Goal: Information Seeking & Learning: Learn about a topic

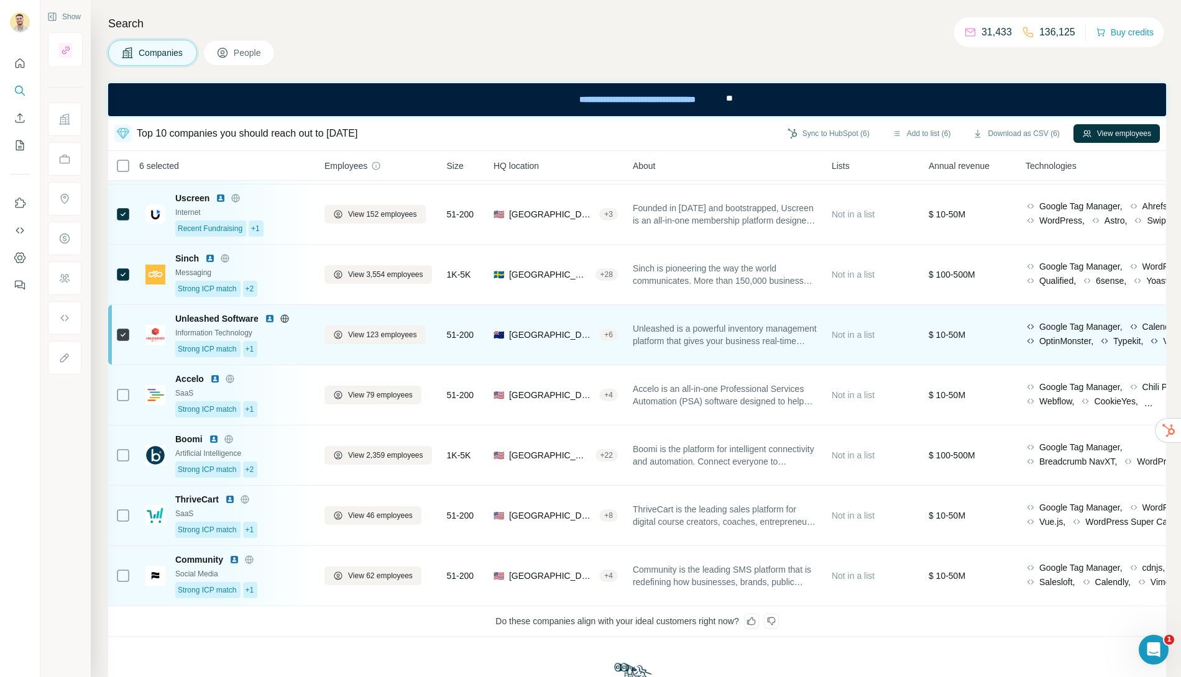
scroll to position [180, 0]
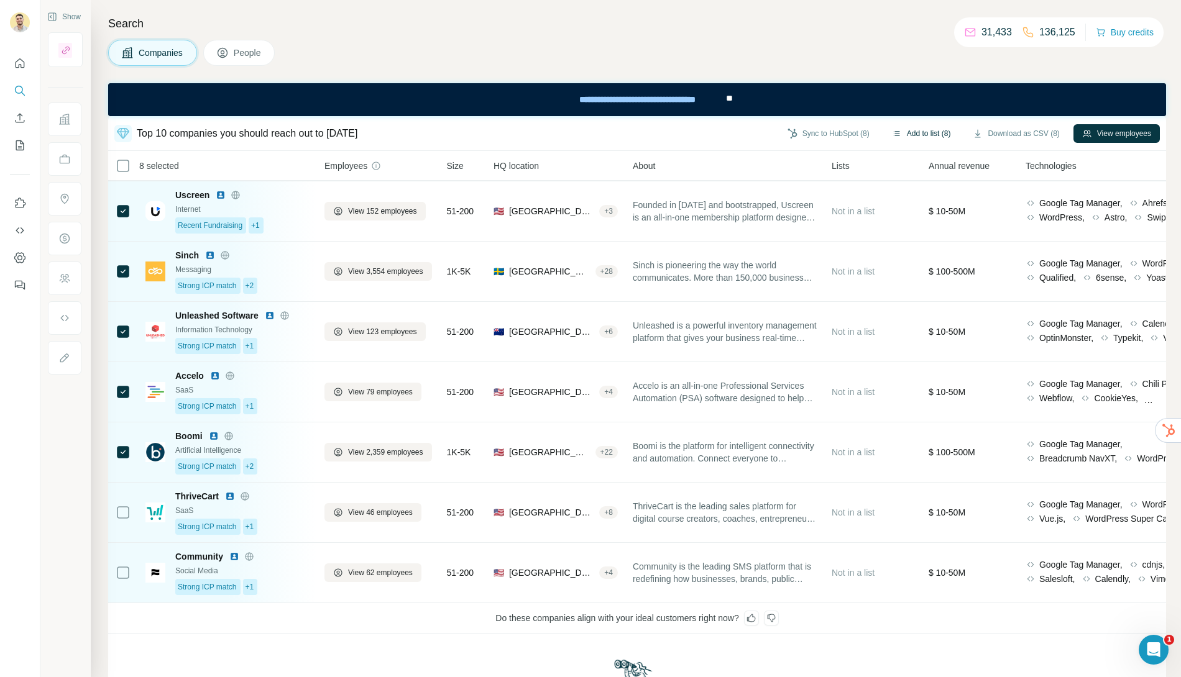
click at [906, 133] on button "Add to list (8)" at bounding box center [921, 133] width 76 height 19
click at [917, 133] on button "Add to list (8)" at bounding box center [921, 133] width 76 height 19
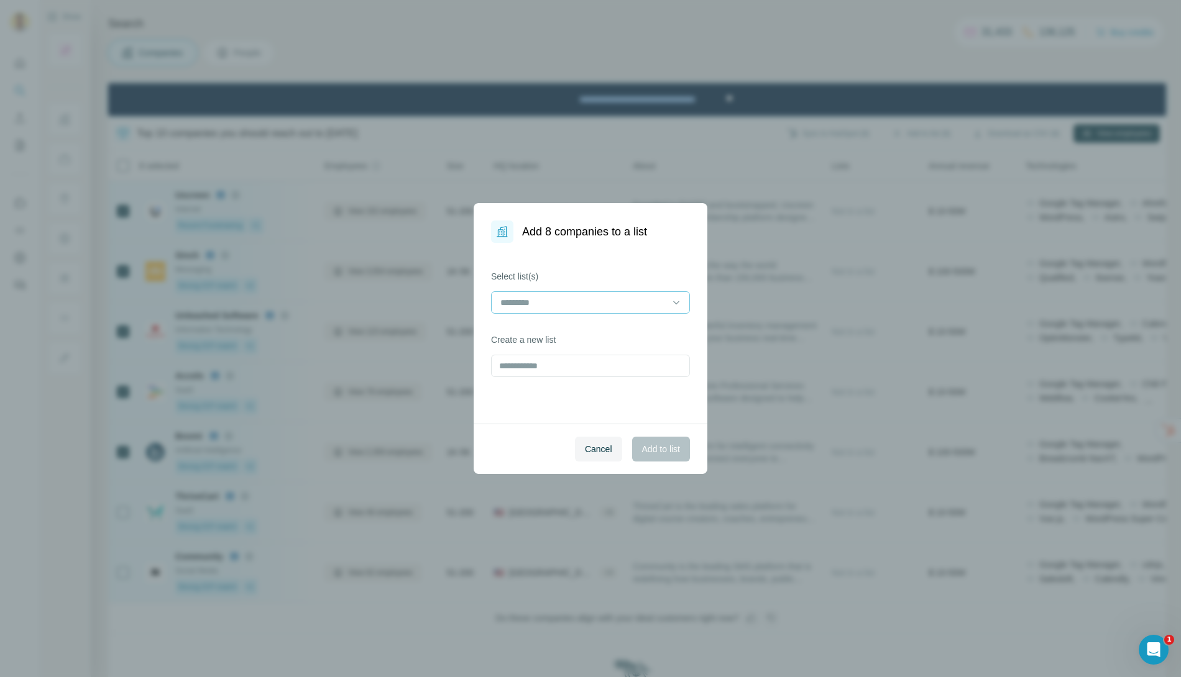
click at [612, 305] on input at bounding box center [583, 303] width 168 height 14
click at [567, 334] on p "[PERSON_NAME]" at bounding box center [537, 330] width 71 height 12
click at [651, 443] on span "Add to list" at bounding box center [661, 449] width 38 height 12
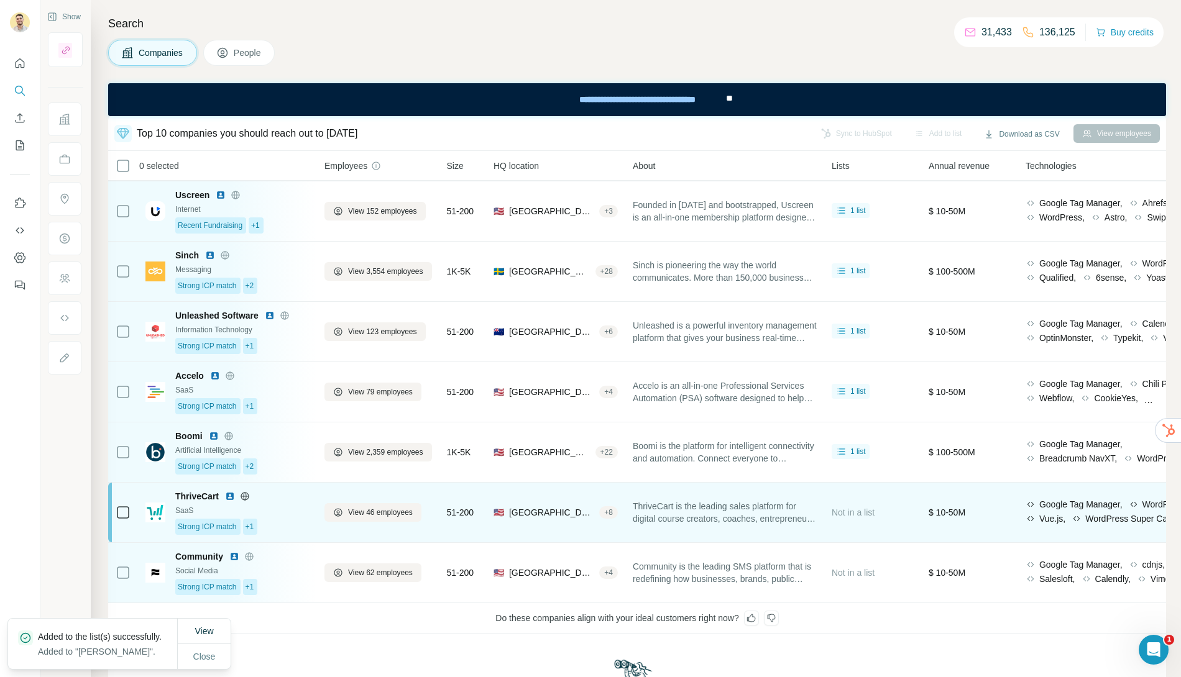
click at [165, 507] on img at bounding box center [155, 513] width 20 height 20
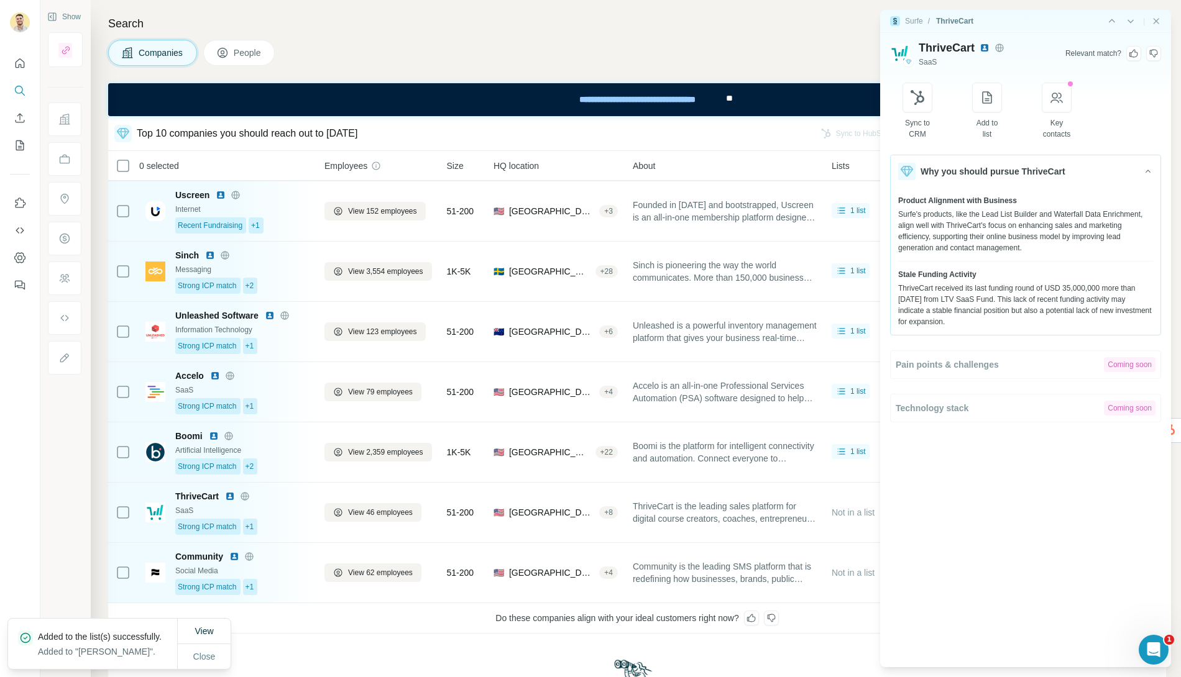
click at [1062, 54] on icon at bounding box center [1153, 53] width 10 height 10
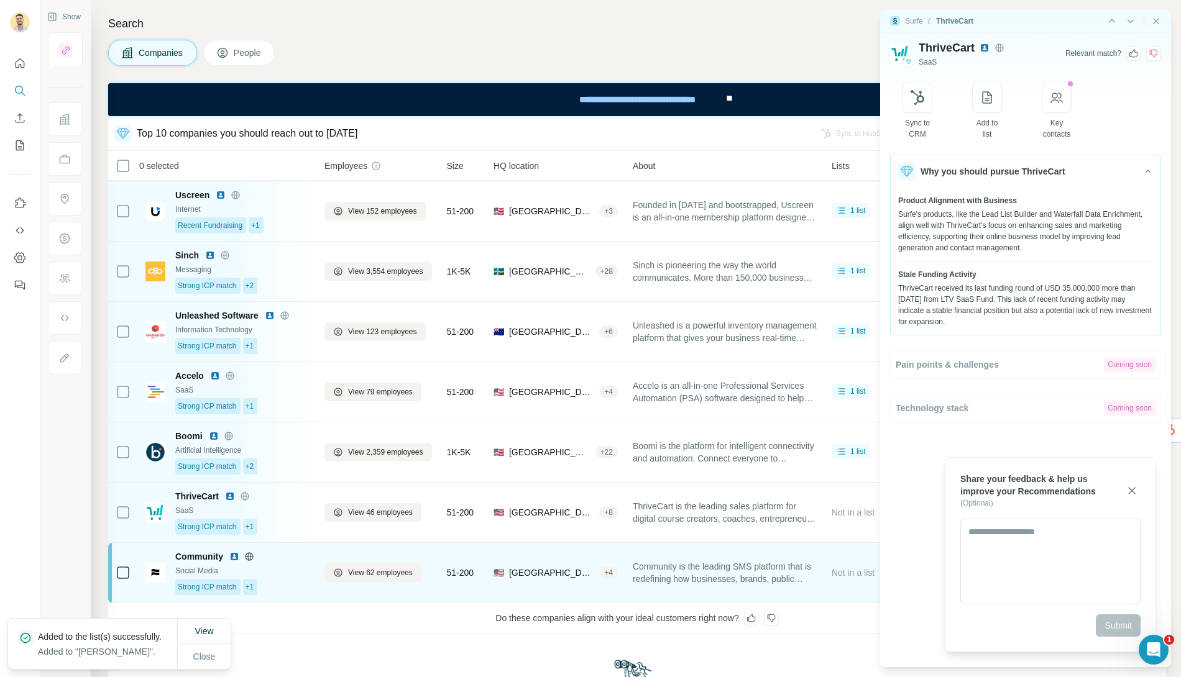
click at [154, 566] on img at bounding box center [155, 573] width 20 height 20
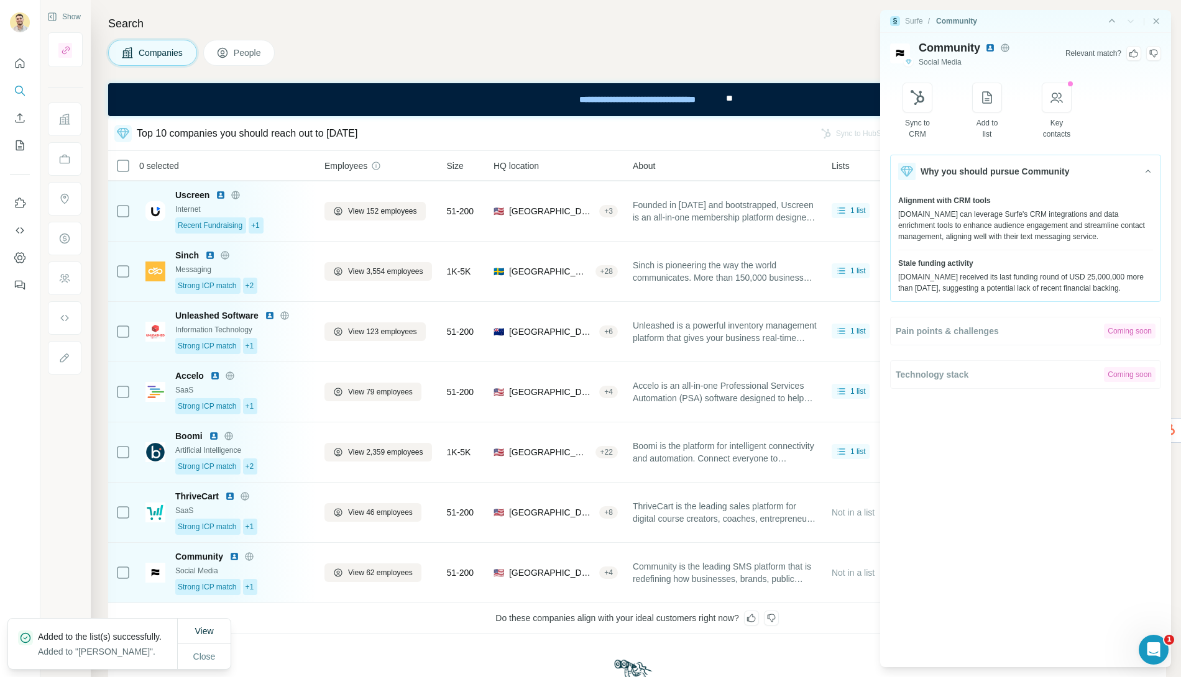
click at [1062, 52] on icon at bounding box center [1153, 53] width 10 height 10
click at [1062, 19] on icon "Close side panel" at bounding box center [1156, 21] width 10 height 10
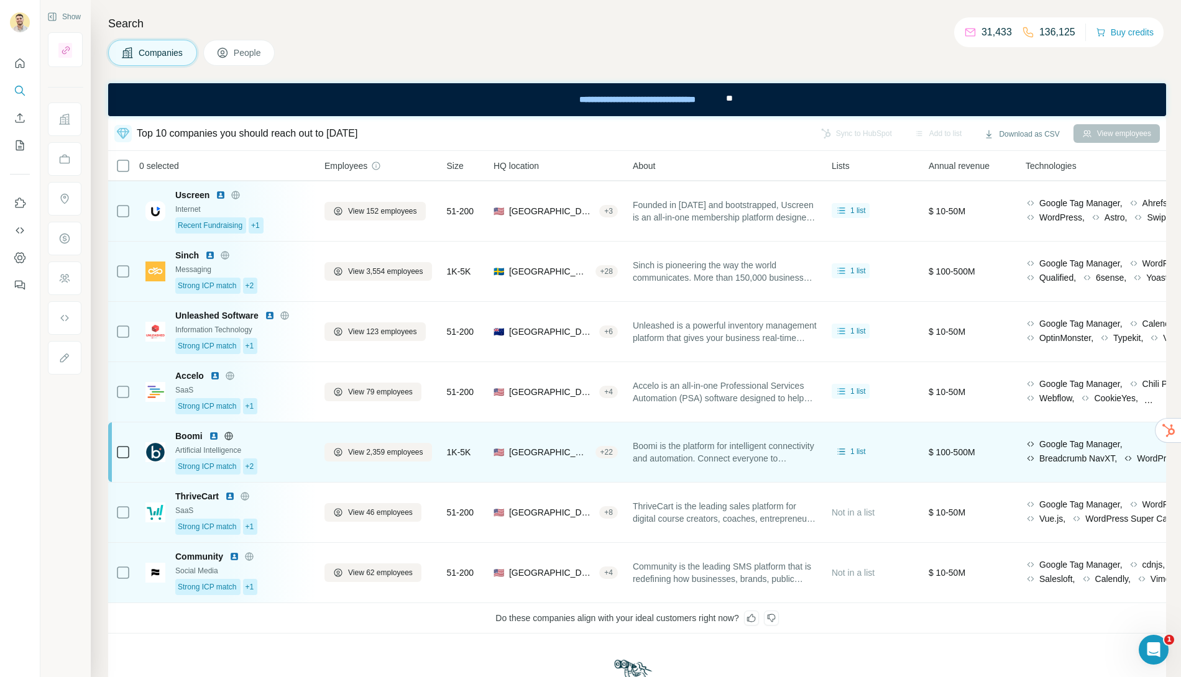
click at [159, 452] on img at bounding box center [155, 452] width 20 height 20
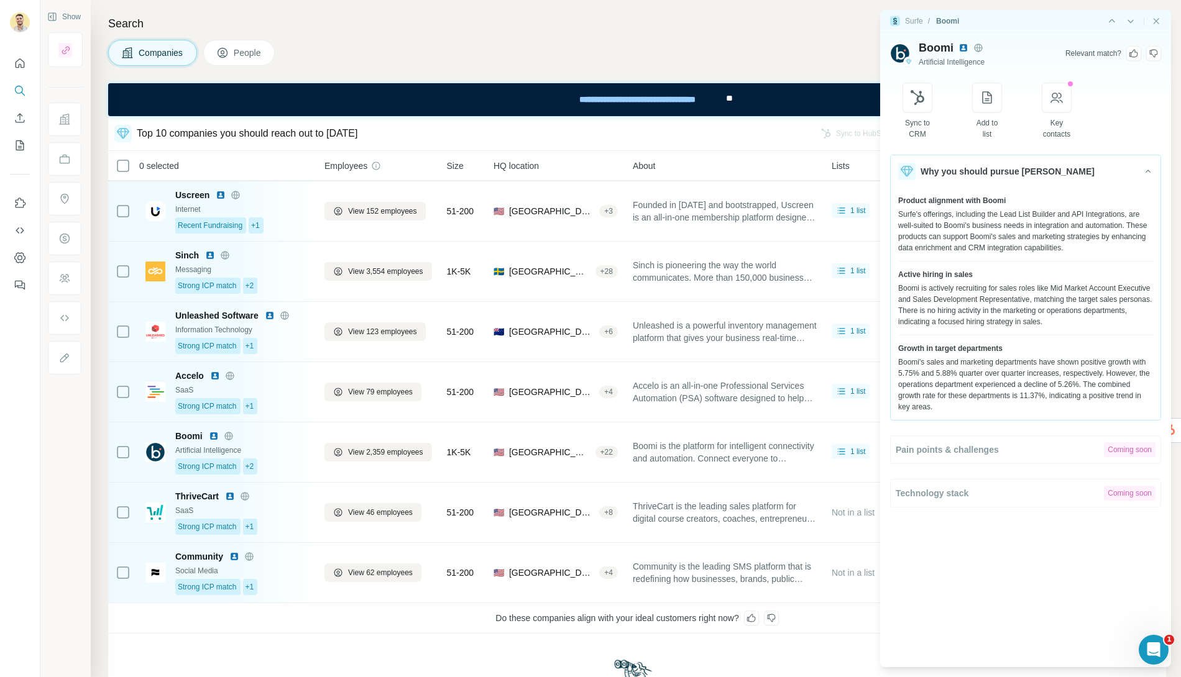
click at [1062, 50] on icon at bounding box center [1133, 54] width 9 height 8
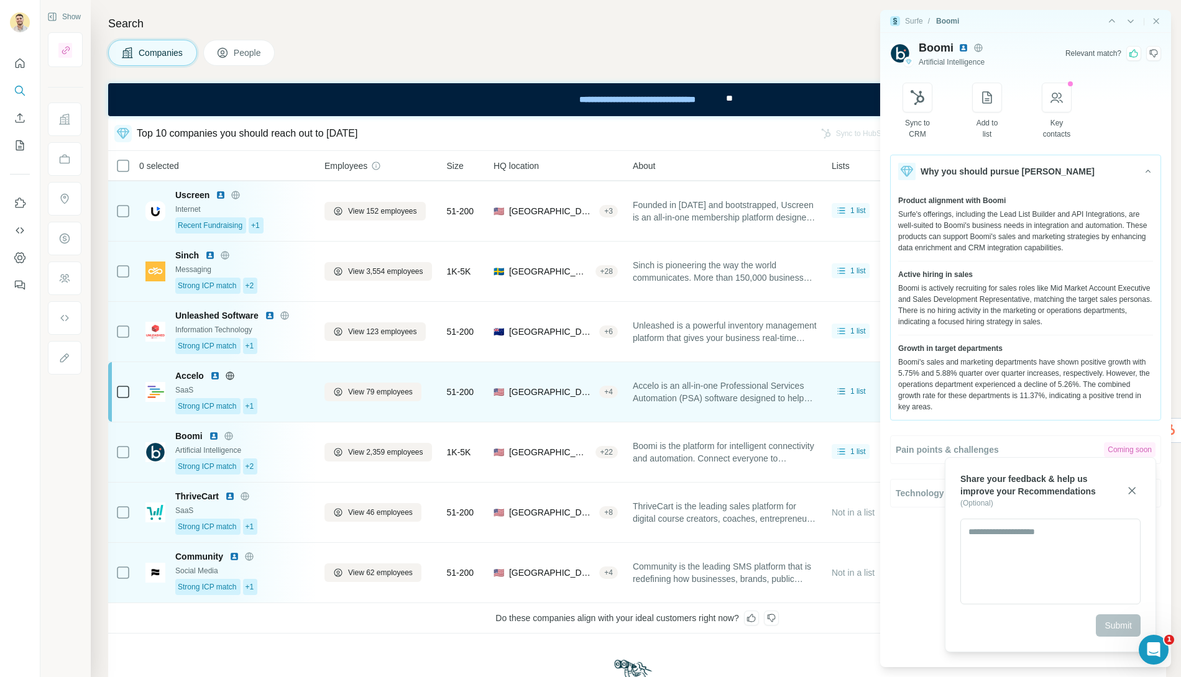
click at [147, 388] on img at bounding box center [155, 392] width 20 height 20
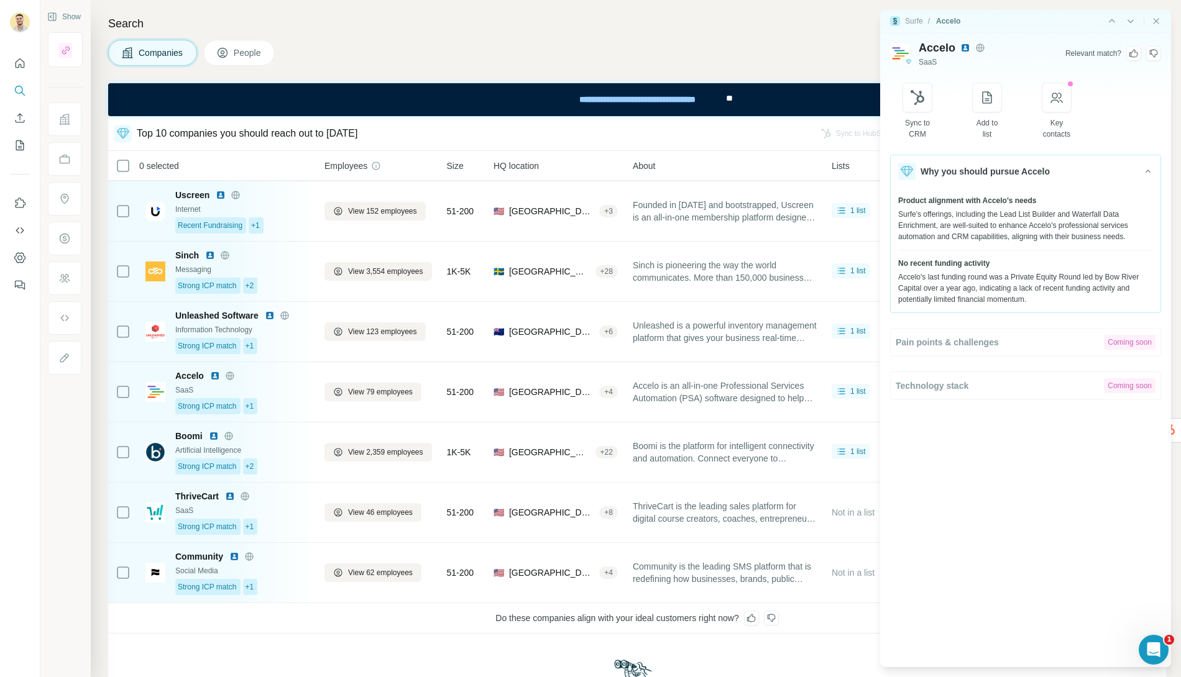
click at [1062, 54] on icon at bounding box center [1134, 53] width 10 height 10
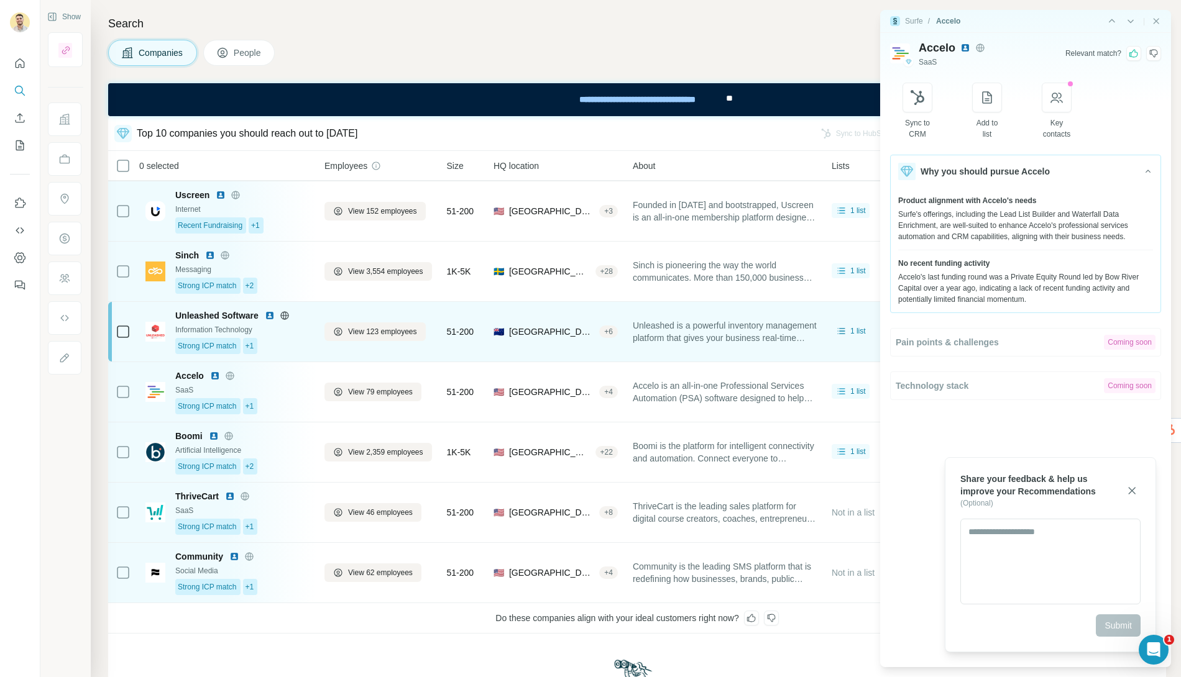
click at [155, 322] on img at bounding box center [155, 332] width 20 height 20
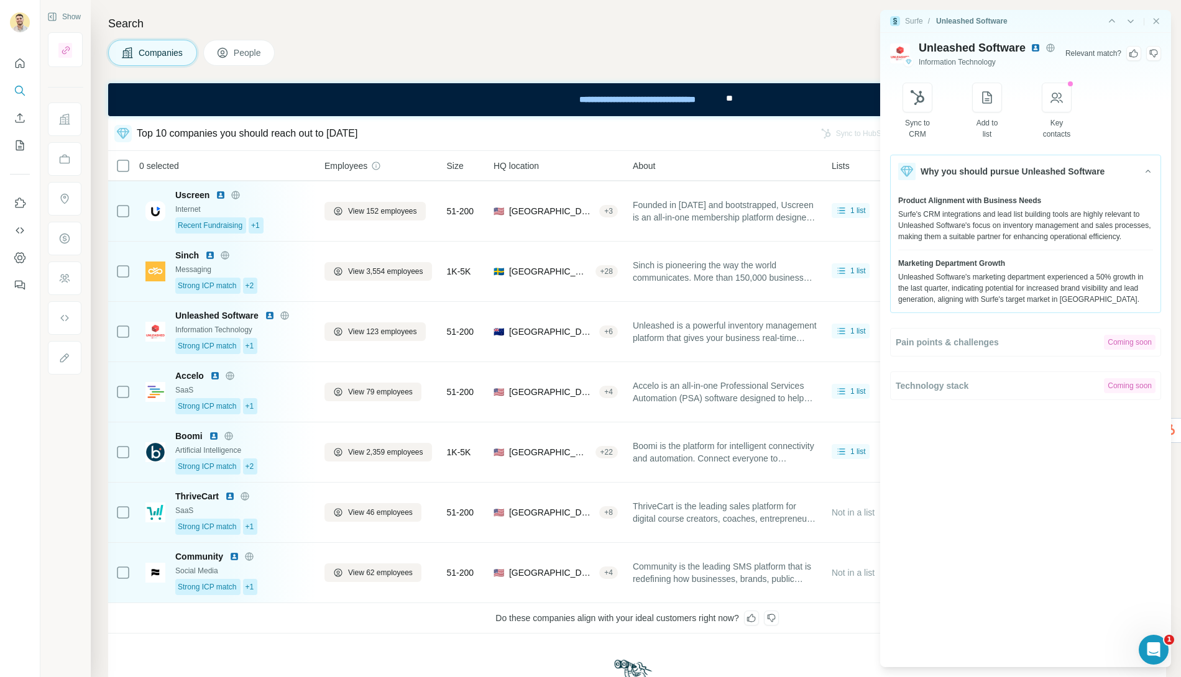
click at [1062, 56] on icon at bounding box center [1134, 53] width 10 height 10
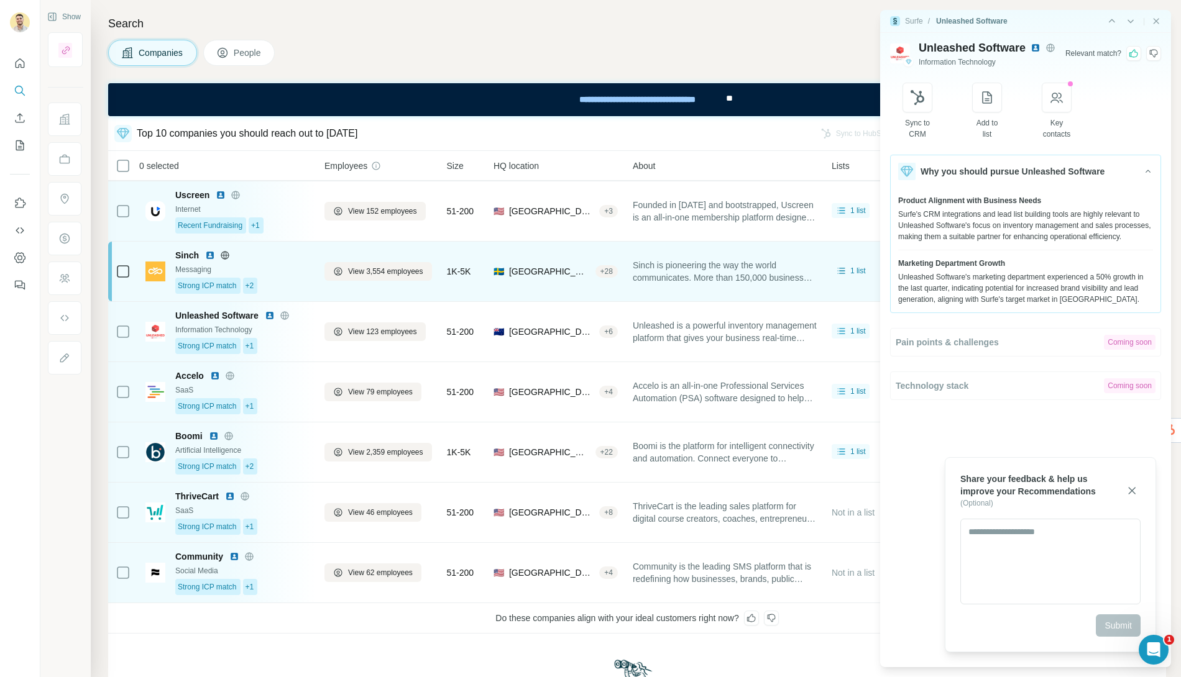
click at [155, 275] on img at bounding box center [155, 272] width 20 height 20
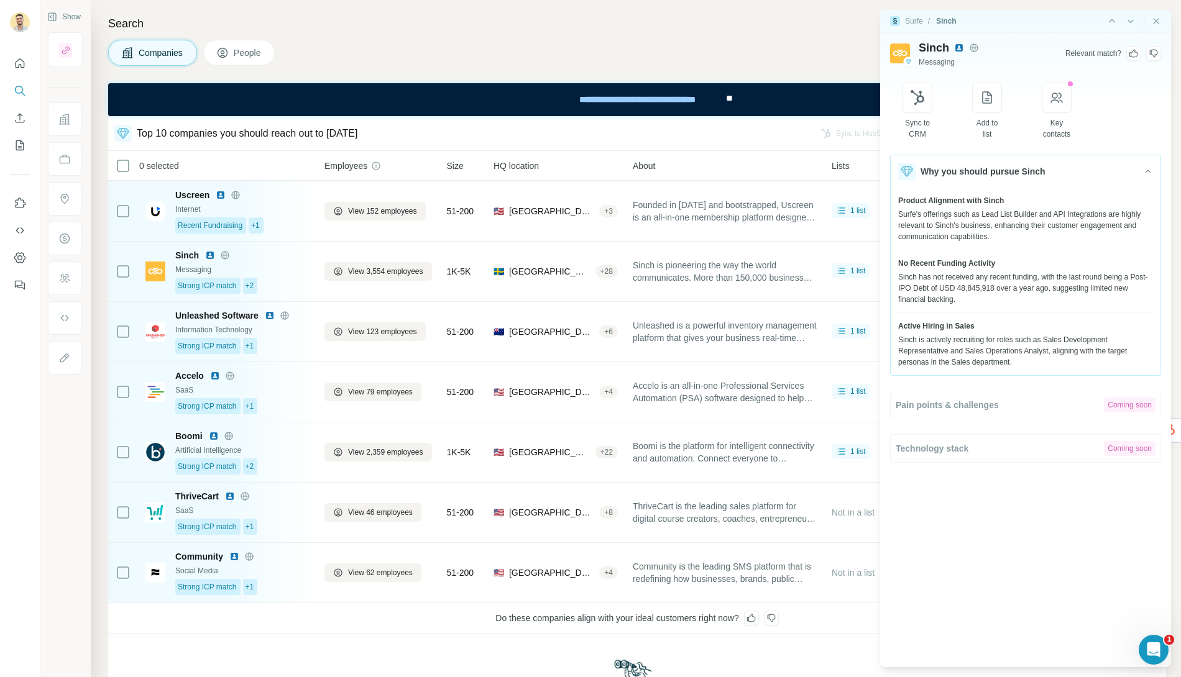
click at [1062, 51] on icon at bounding box center [1134, 53] width 10 height 10
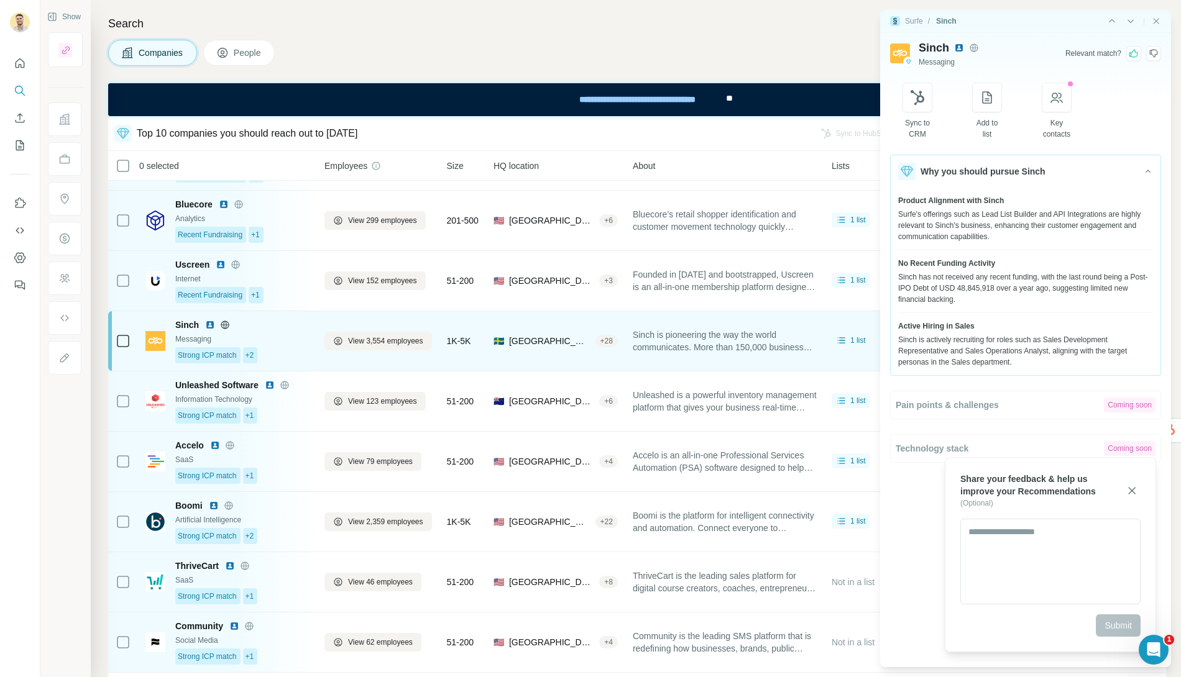
scroll to position [76, 0]
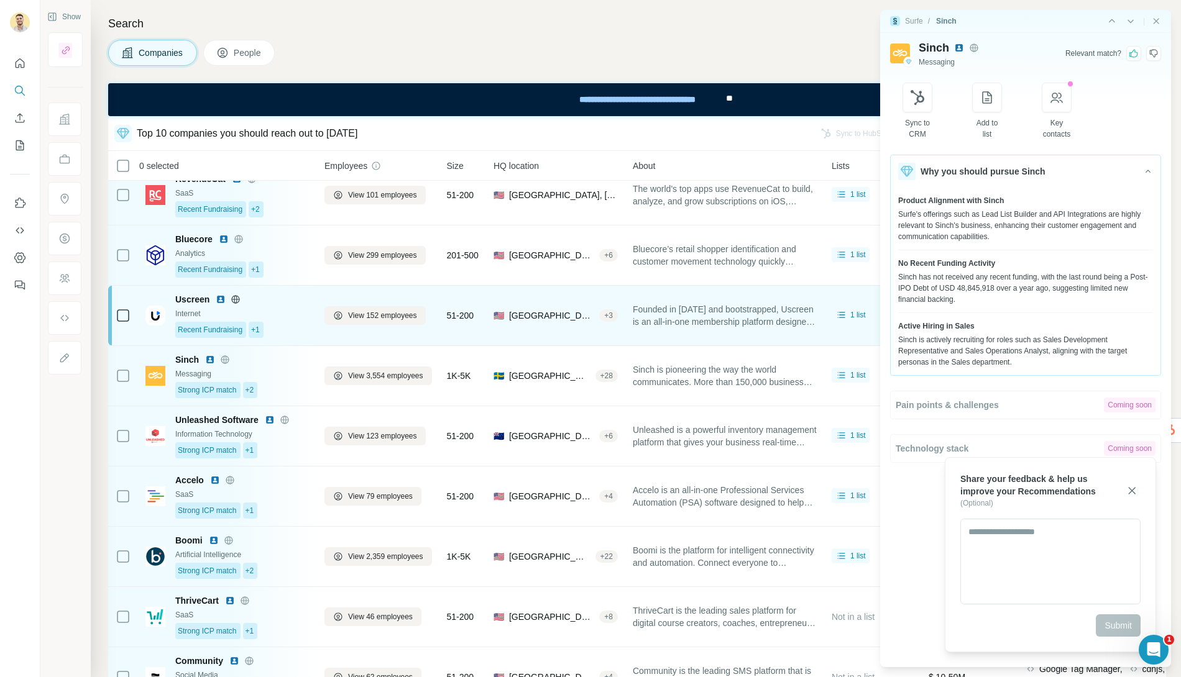
click at [154, 308] on img at bounding box center [155, 316] width 20 height 20
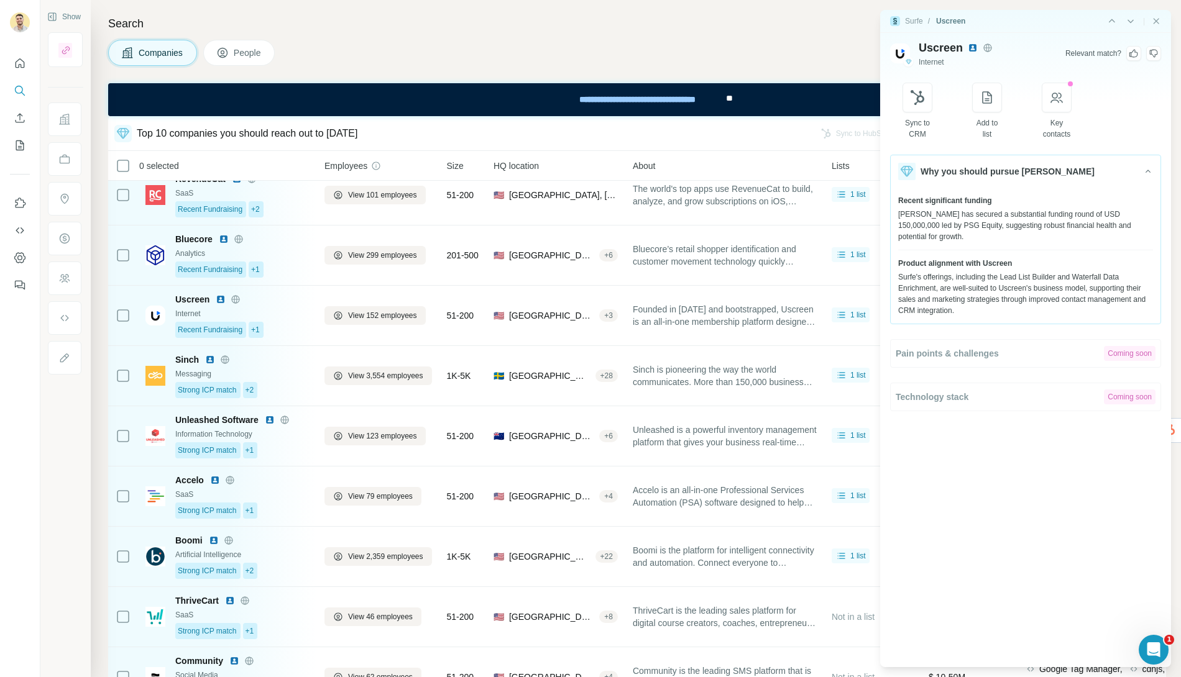
click at [1062, 58] on div at bounding box center [1133, 53] width 15 height 15
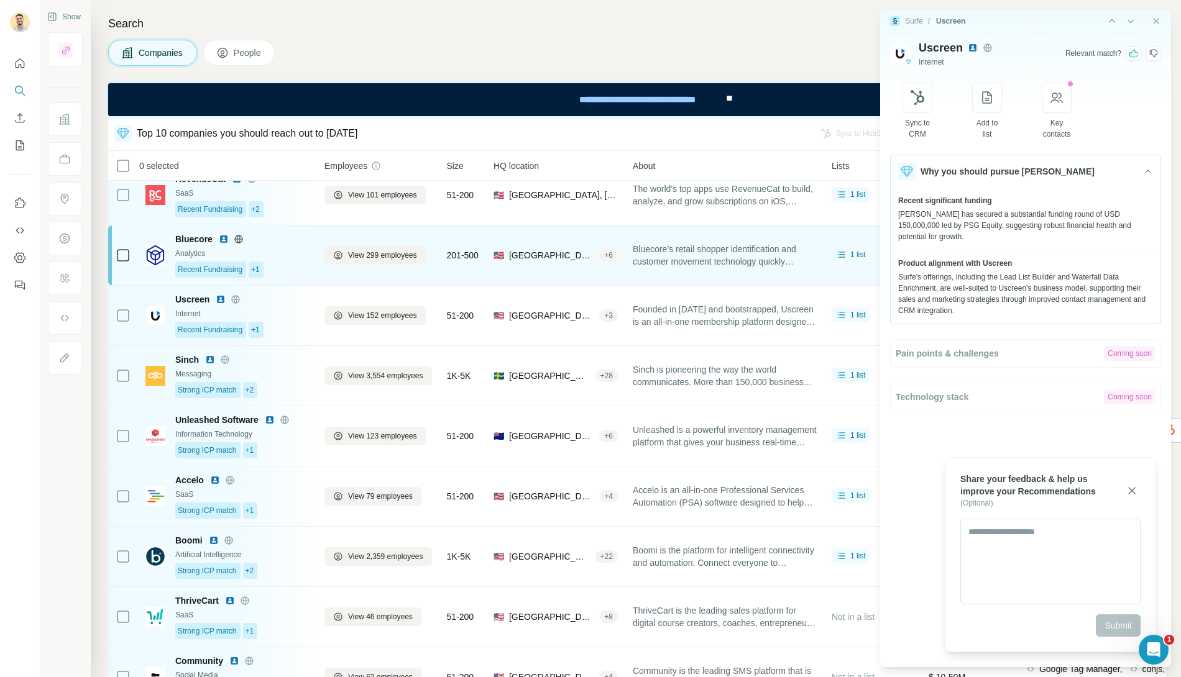
click at [152, 255] on img at bounding box center [155, 255] width 20 height 20
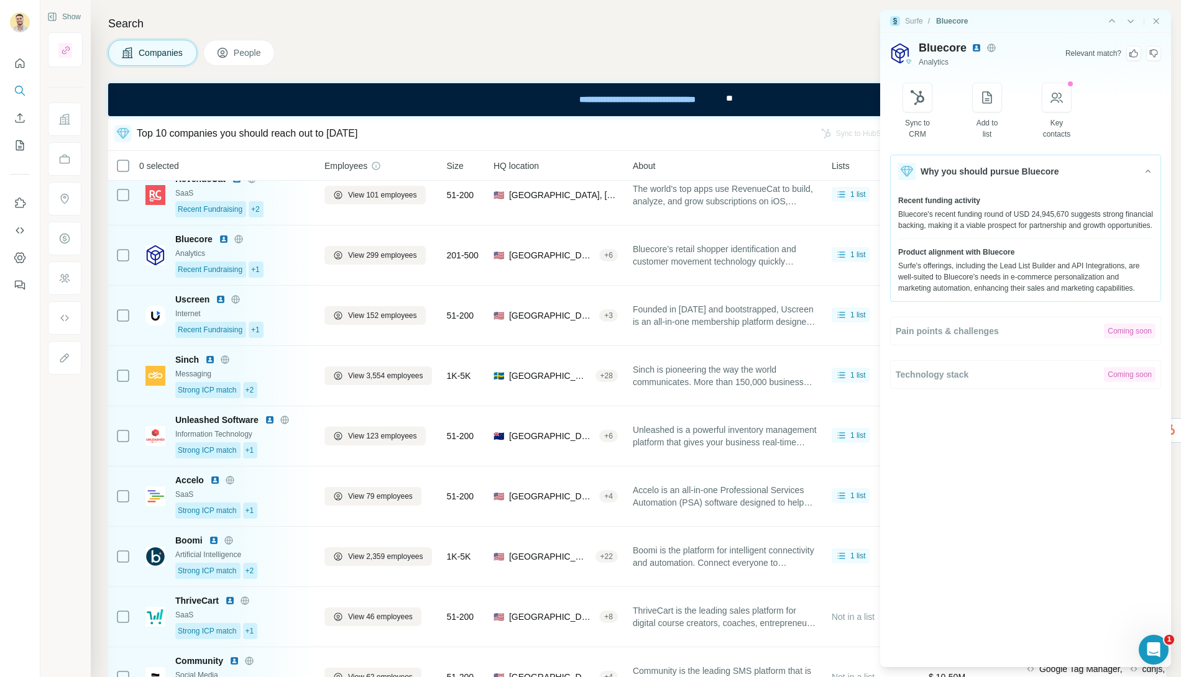
click at [1062, 53] on icon at bounding box center [1134, 53] width 10 height 10
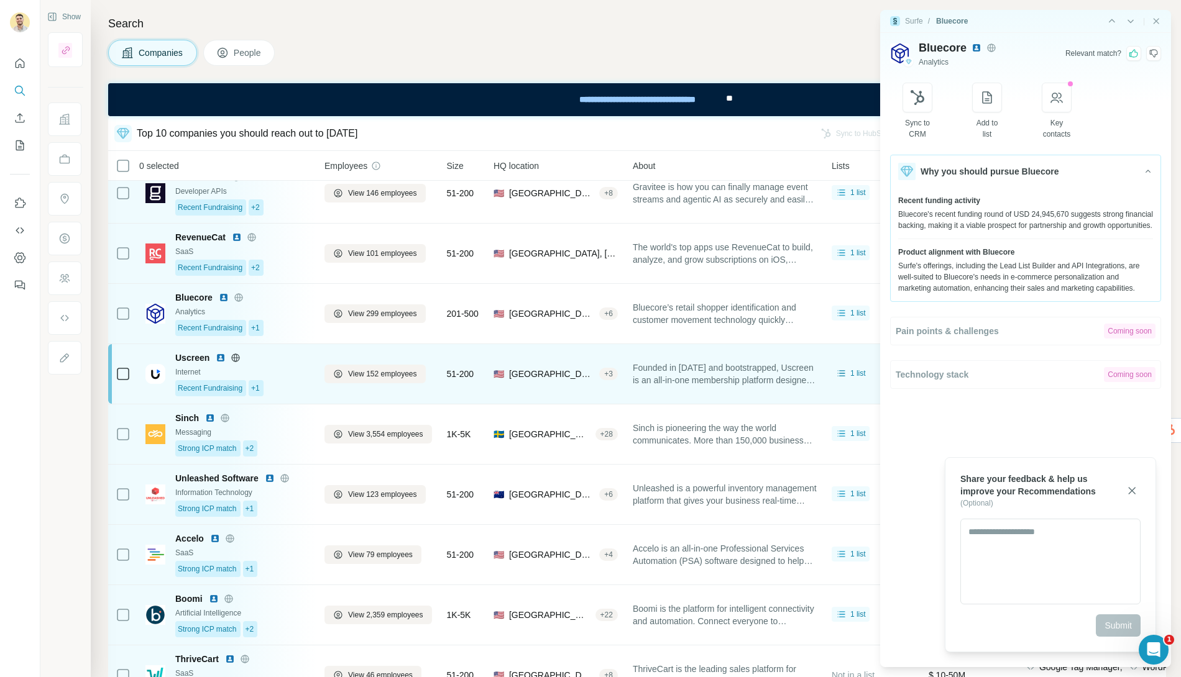
scroll to position [0, 0]
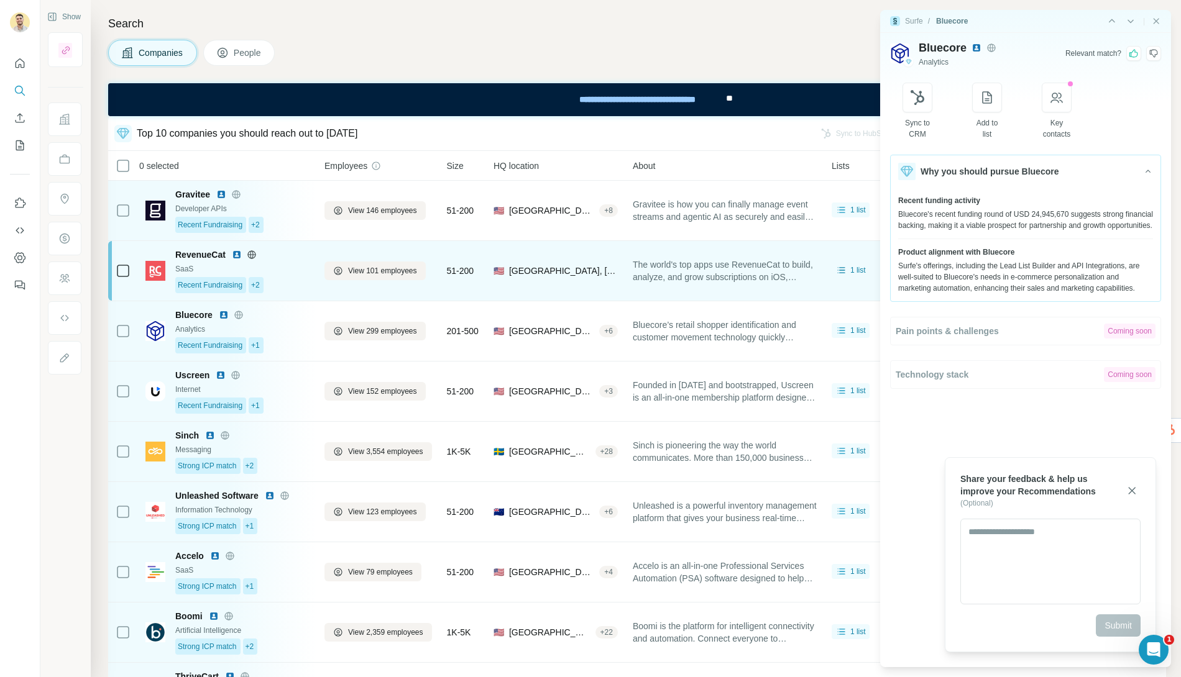
click at [157, 270] on img at bounding box center [155, 271] width 20 height 20
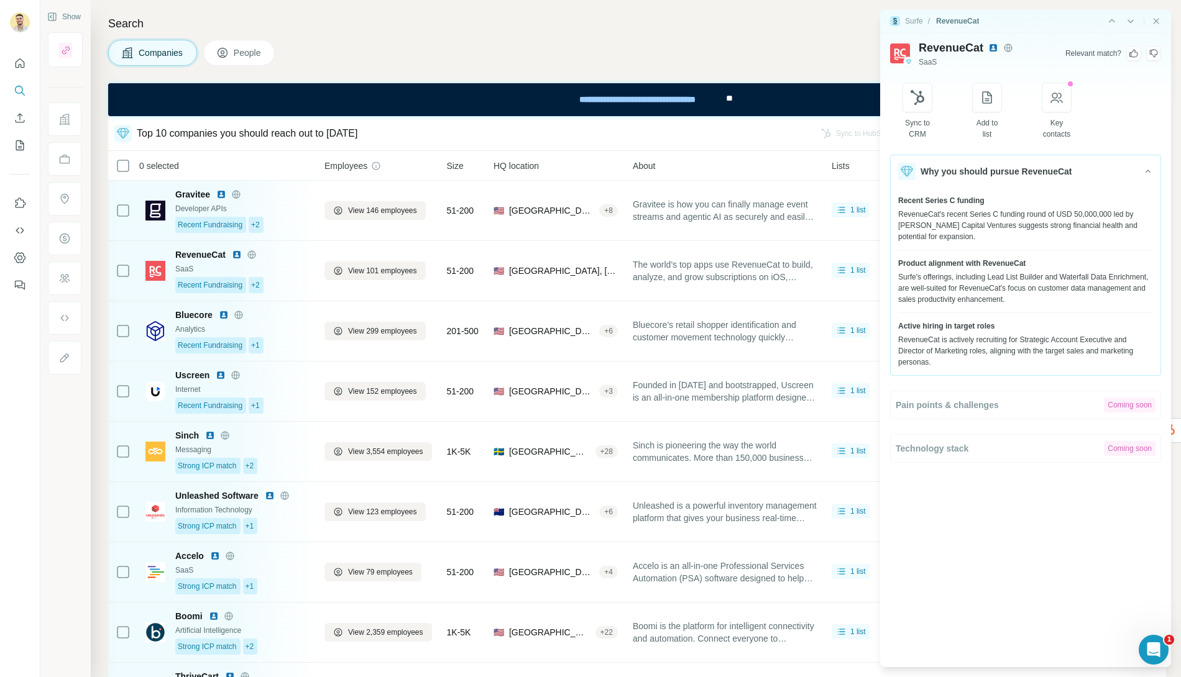
click at [1062, 54] on icon at bounding box center [1133, 54] width 9 height 8
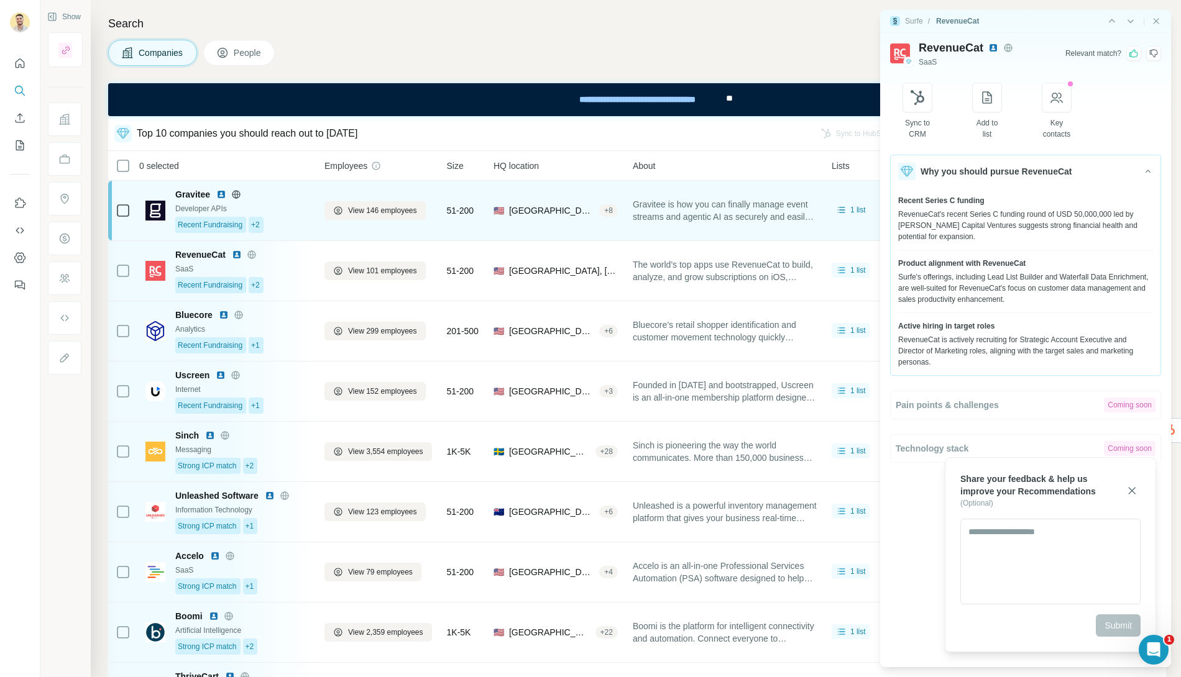
click at [153, 211] on img at bounding box center [155, 211] width 20 height 20
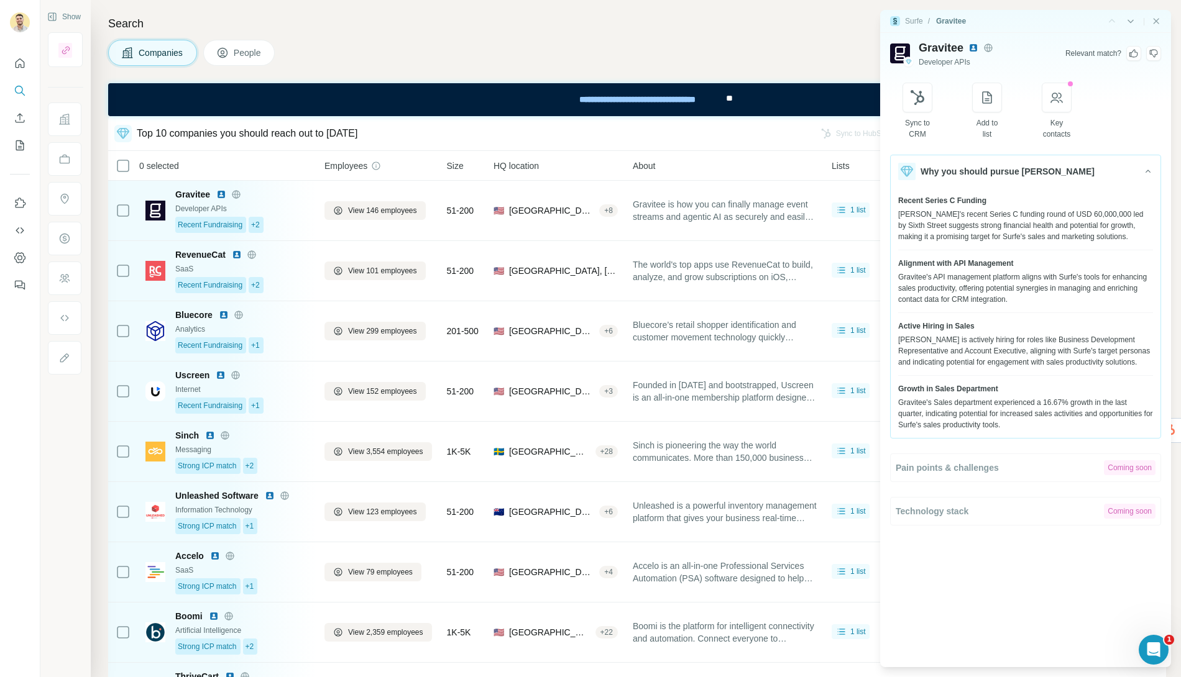
click at [1062, 53] on icon at bounding box center [1134, 53] width 10 height 10
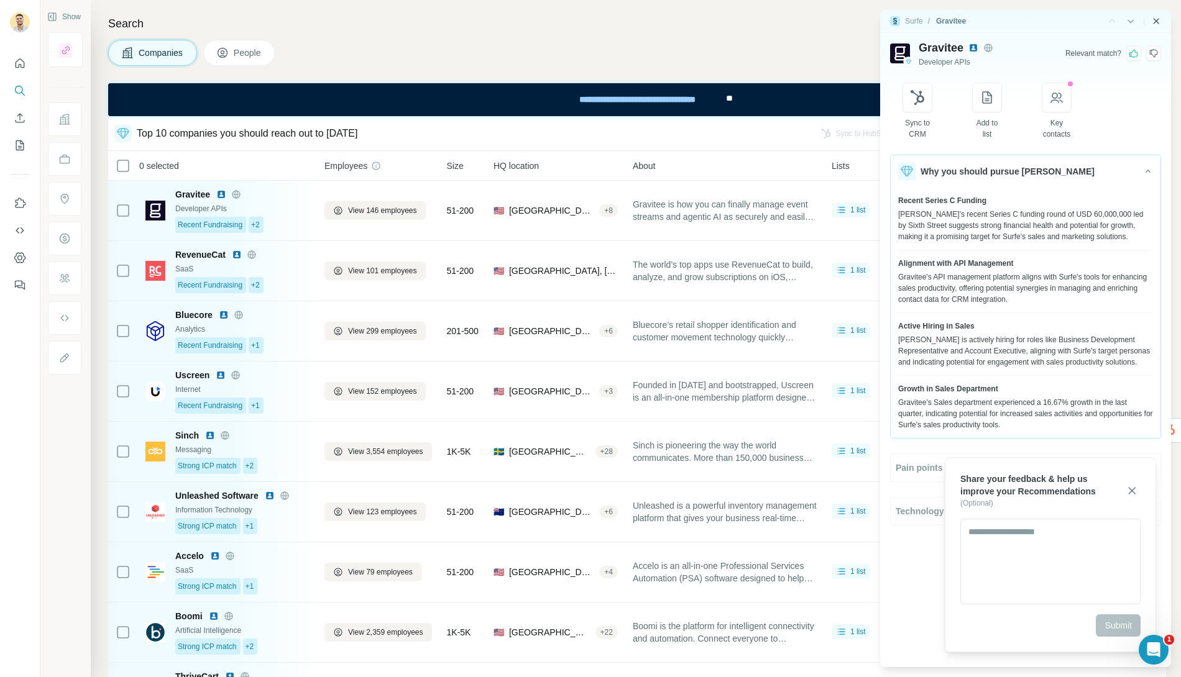
click at [1062, 22] on icon "Close side panel" at bounding box center [1156, 21] width 6 height 6
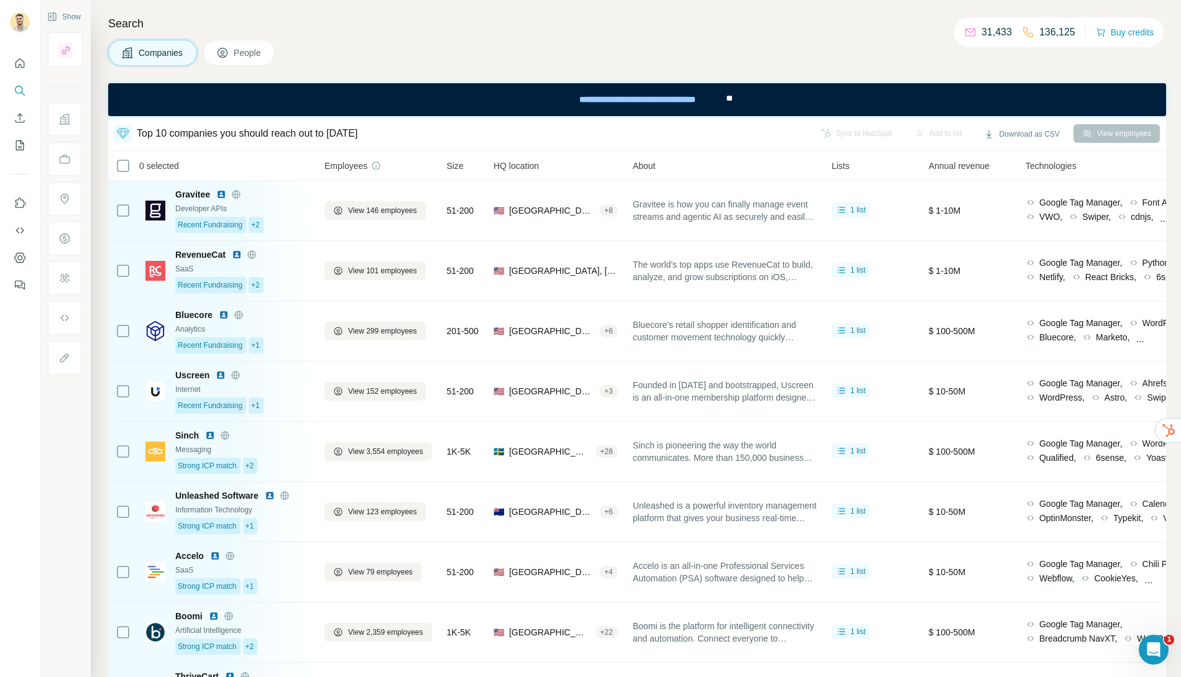
click at [71, 112] on div at bounding box center [65, 120] width 34 height 34
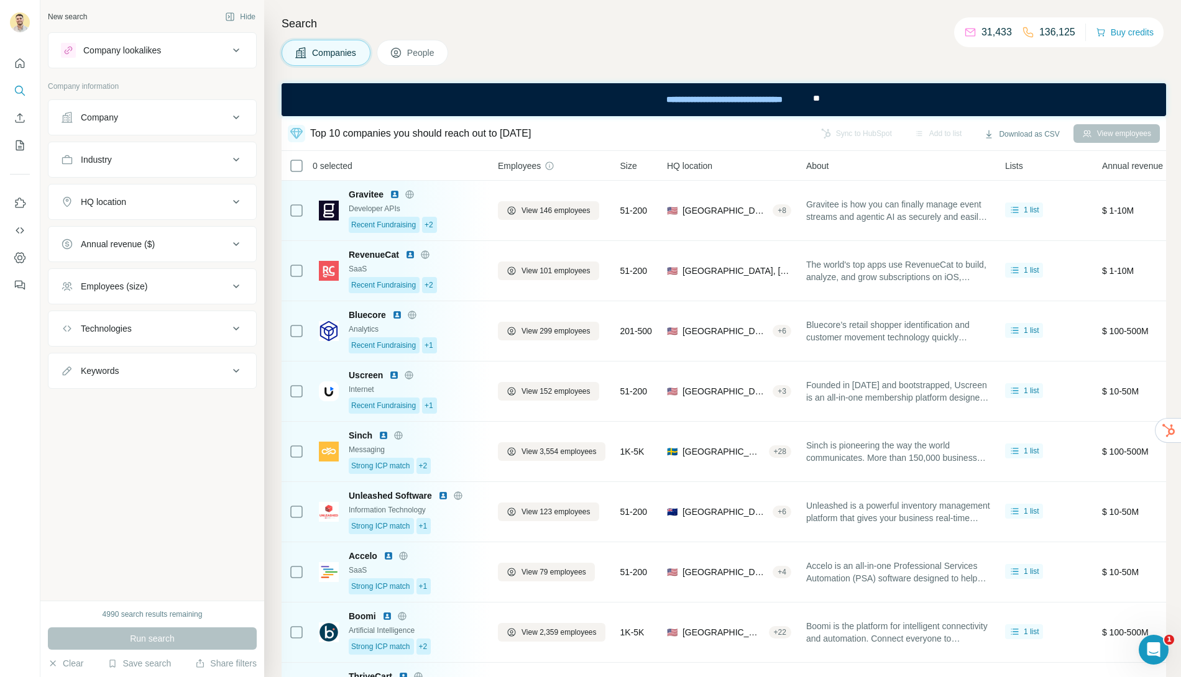
click at [119, 109] on button "Company" at bounding box center [152, 118] width 208 height 30
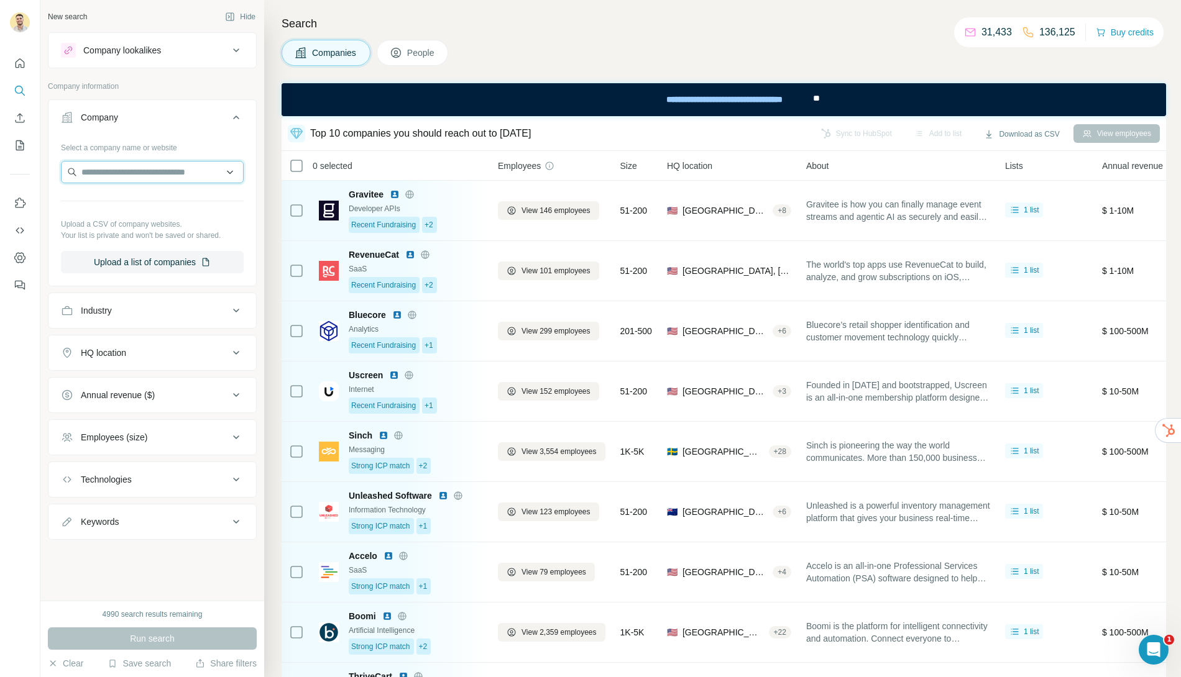
click at [124, 161] on input "text" at bounding box center [152, 172] width 183 height 22
click at [184, 172] on input "**********" at bounding box center [152, 172] width 183 height 22
click at [114, 172] on input "**********" at bounding box center [152, 172] width 183 height 22
click at [152, 172] on input "**********" at bounding box center [152, 172] width 183 height 22
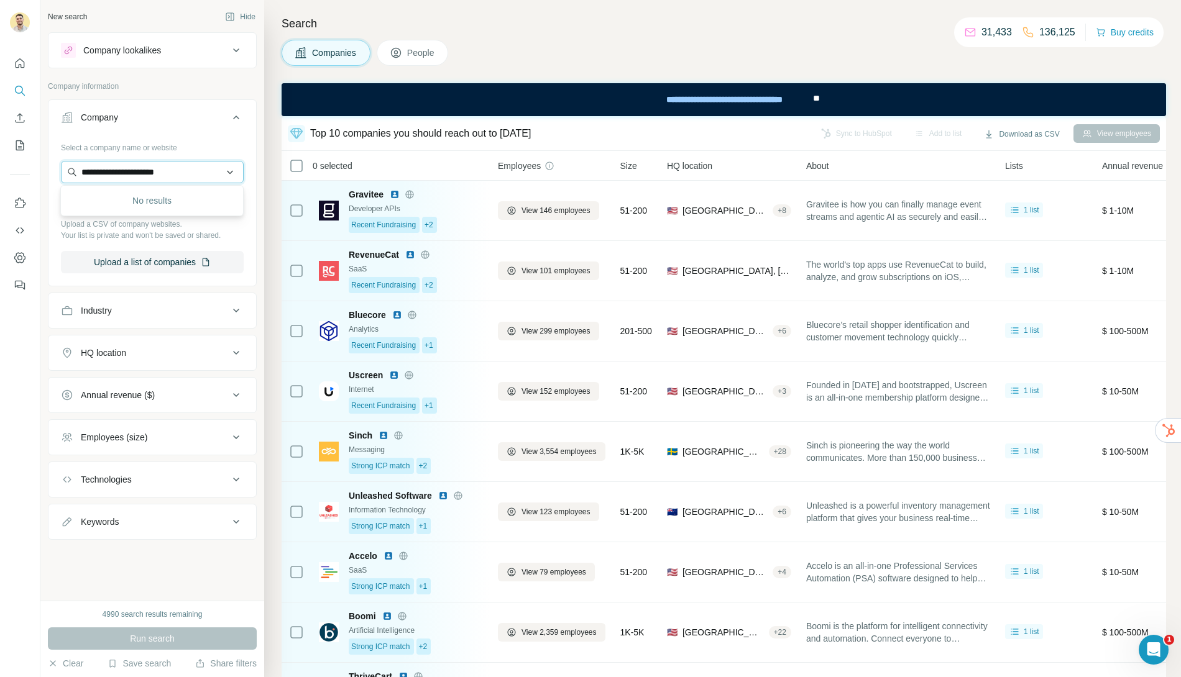
type input "**********"
click at [200, 173] on input "**********" at bounding box center [152, 172] width 183 height 22
click at [769, 30] on h4 "Search" at bounding box center [724, 23] width 884 height 17
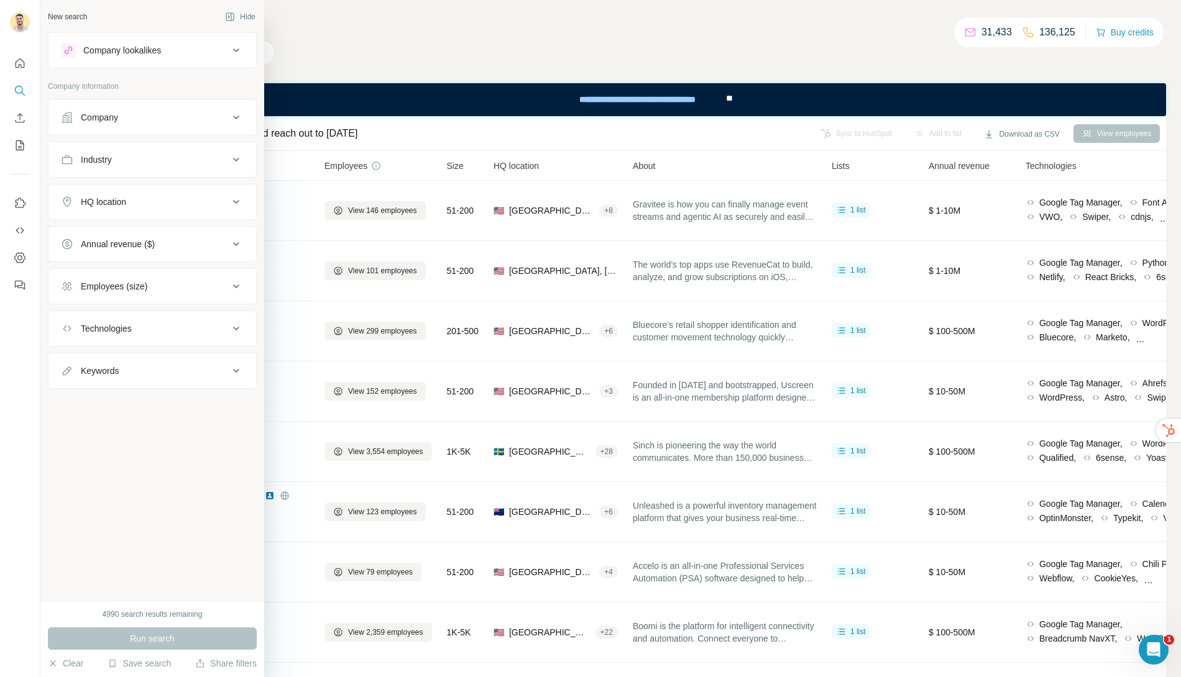
click at [105, 119] on div "Company" at bounding box center [99, 117] width 37 height 12
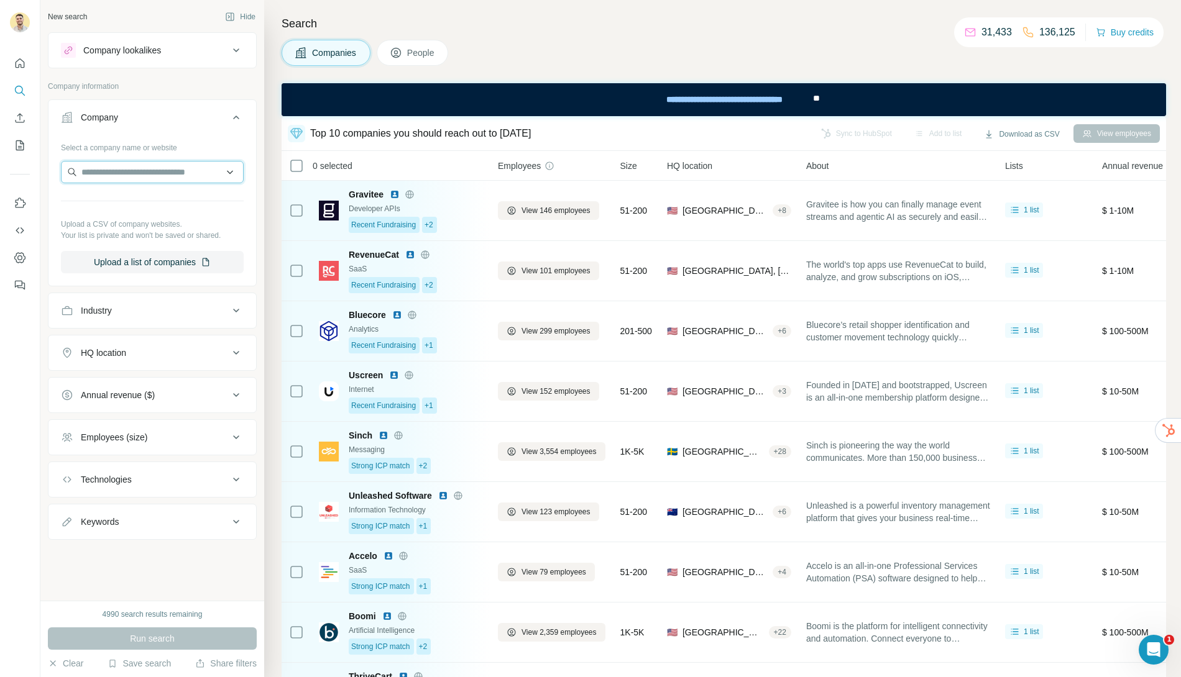
click at [146, 167] on input "text" at bounding box center [152, 172] width 183 height 22
paste input "**********"
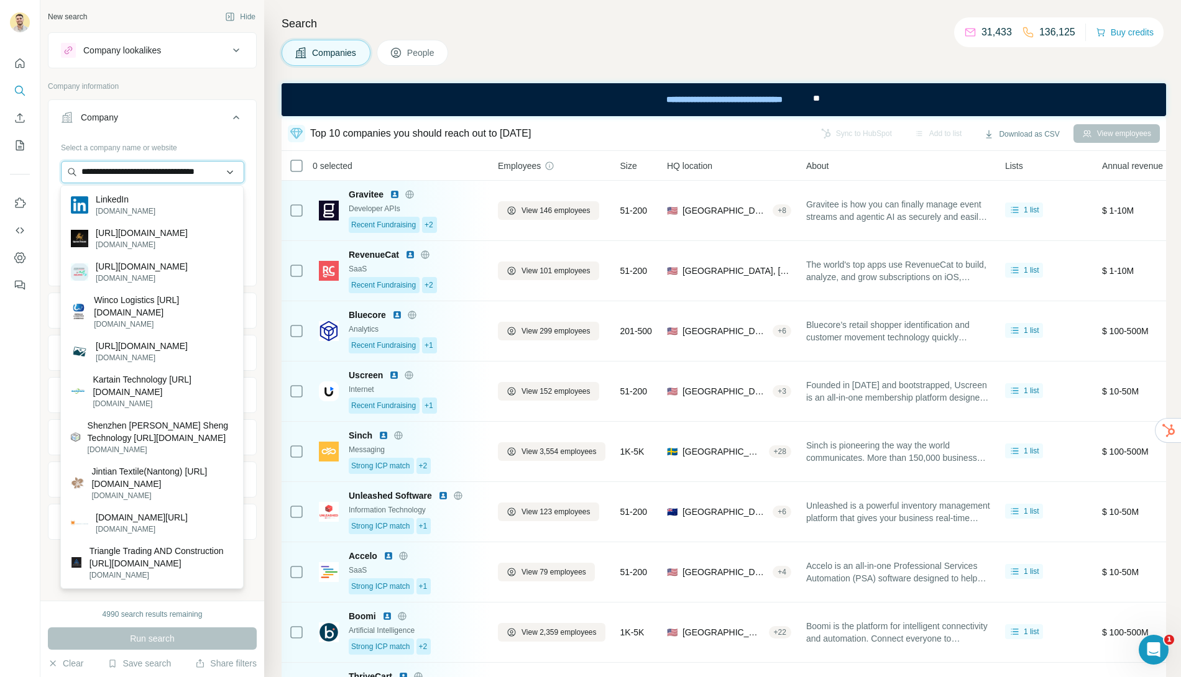
type input "**********"
click at [169, 173] on input "**********" at bounding box center [152, 172] width 183 height 22
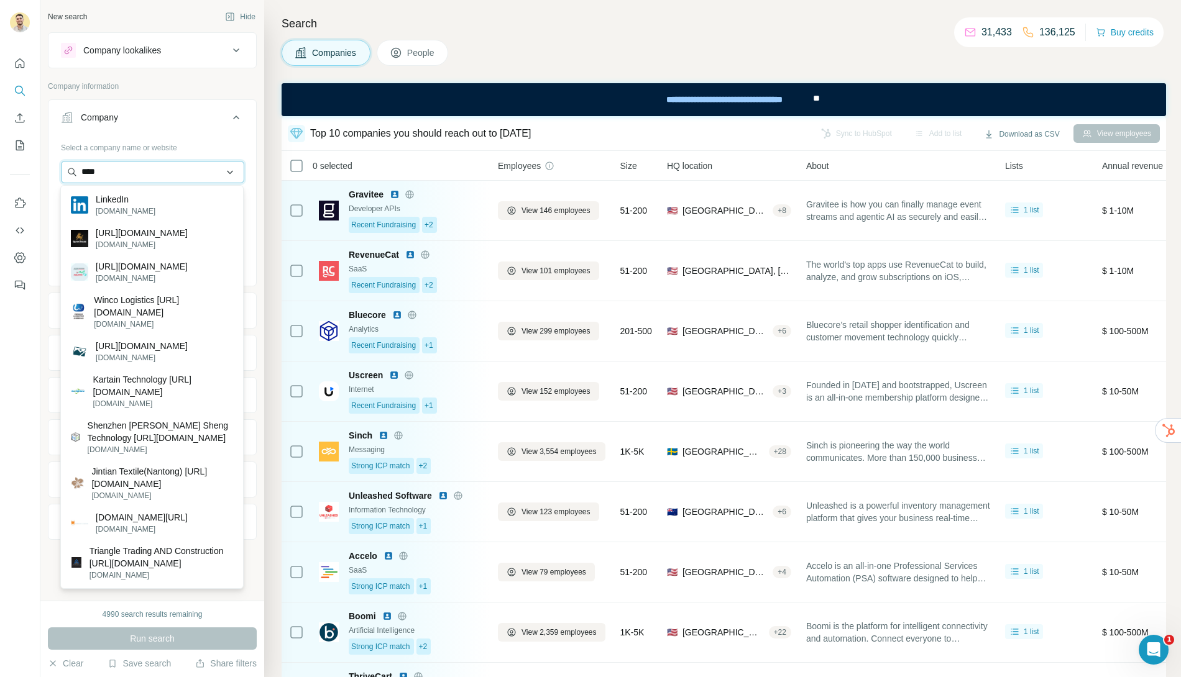
paste input "**********"
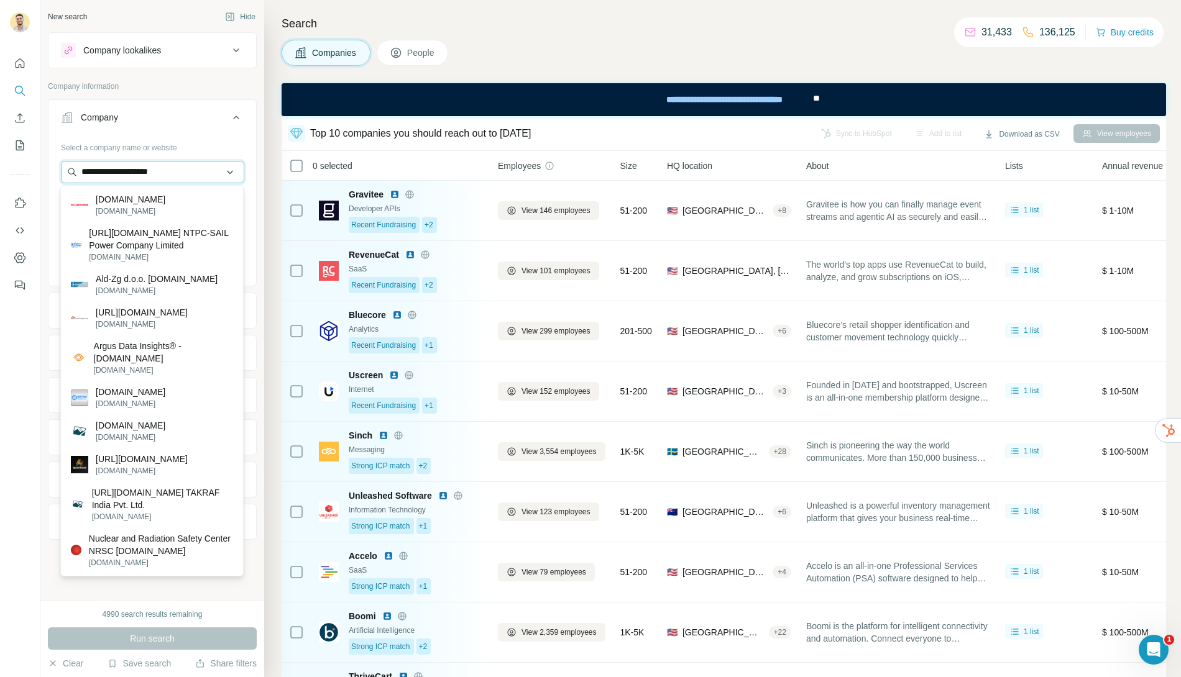
type input "**********"
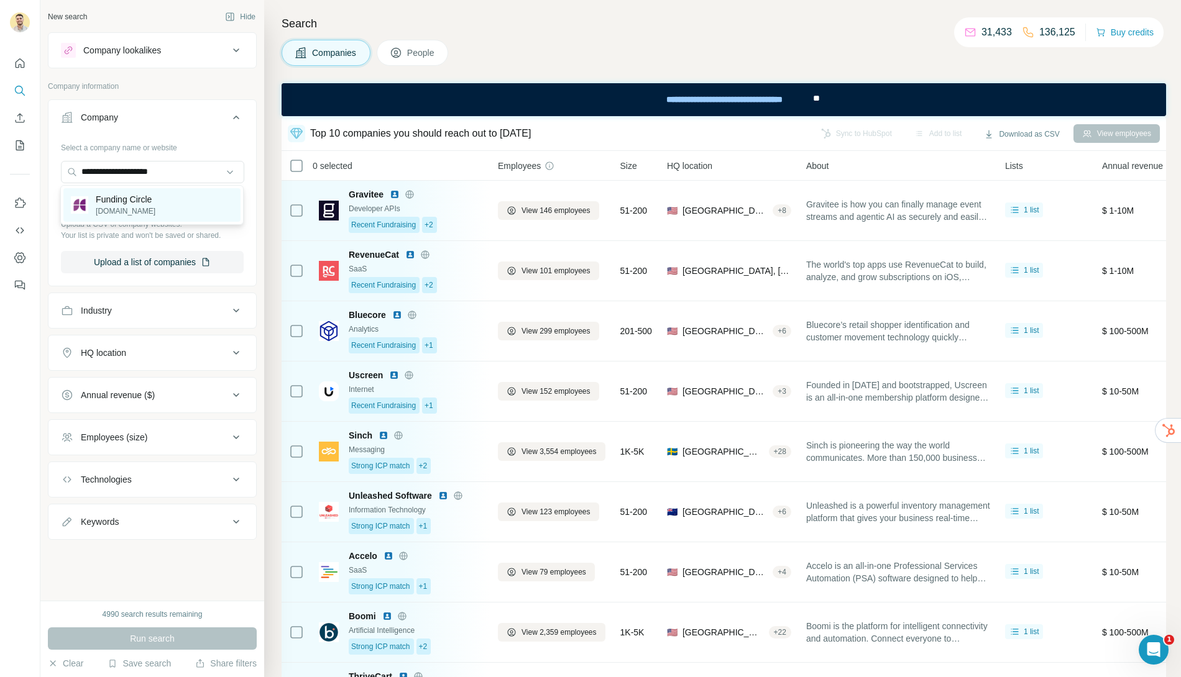
click at [163, 196] on div "Funding Circle fundingcircle.com" at bounding box center [151, 205] width 177 height 34
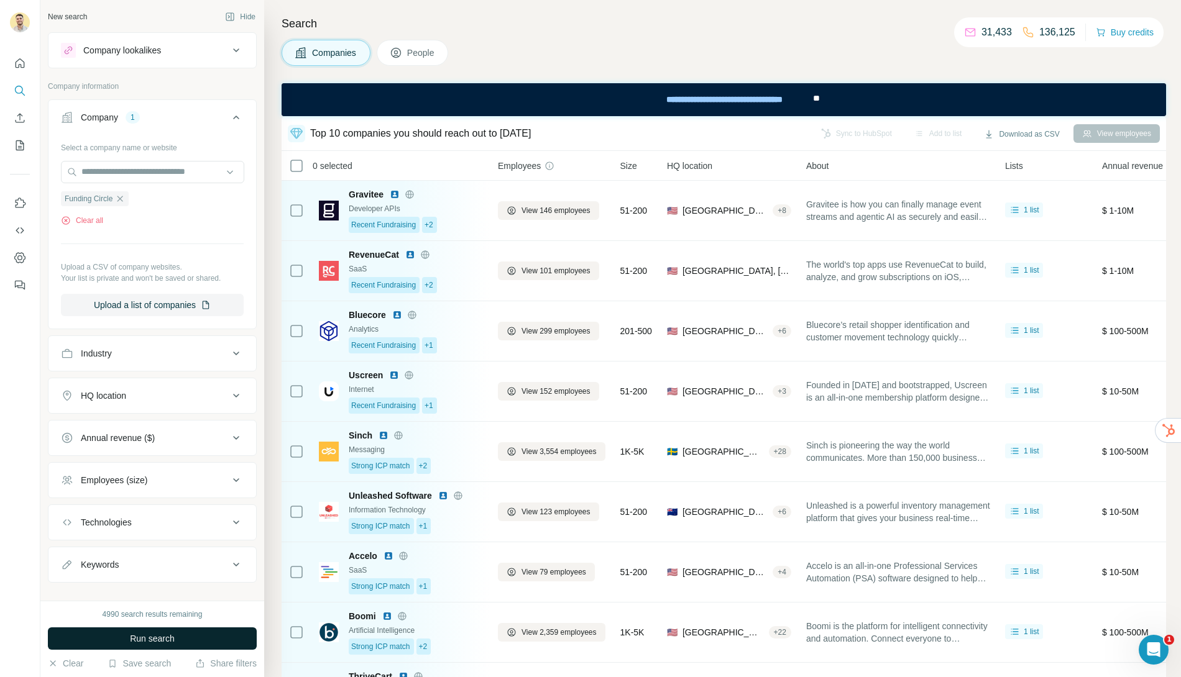
click at [164, 638] on span "Run search" at bounding box center [152, 639] width 45 height 12
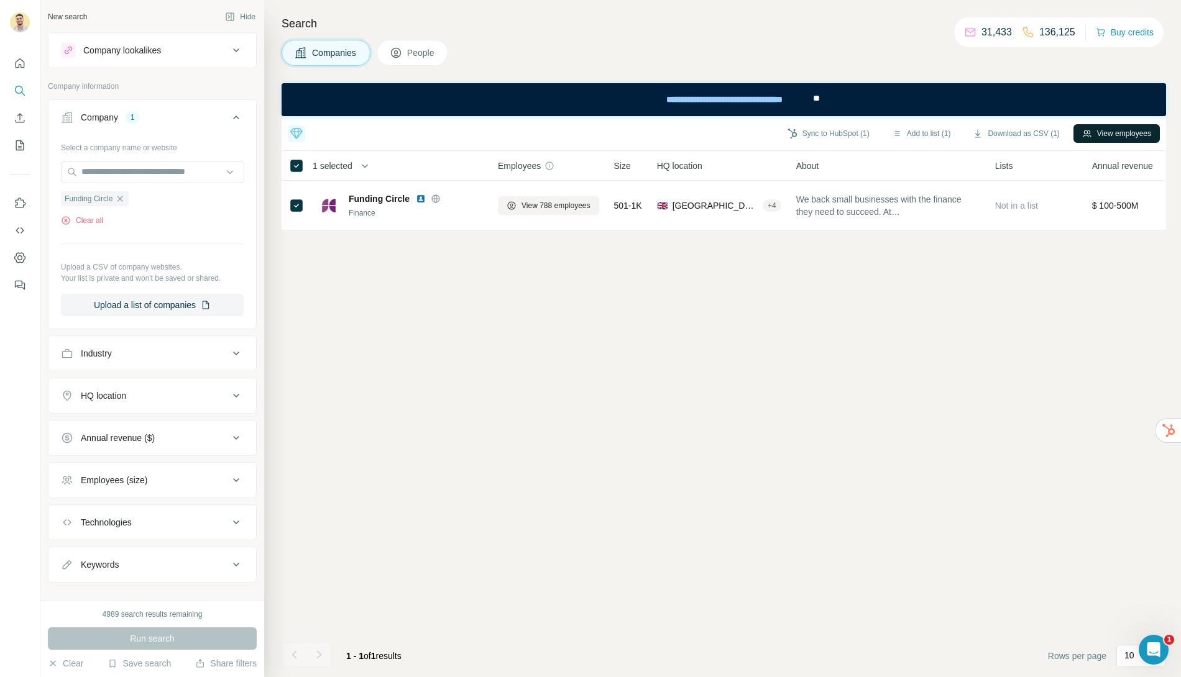
click at [1133, 129] on button "View employees" at bounding box center [1116, 133] width 86 height 19
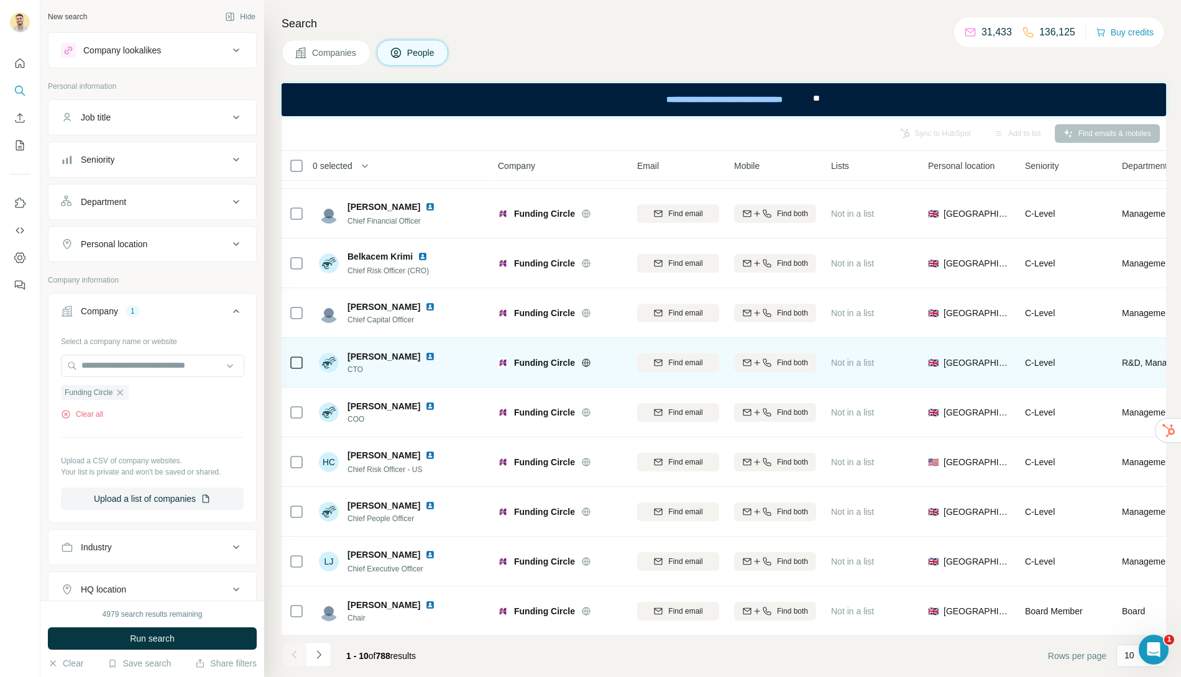
scroll to position [41, 0]
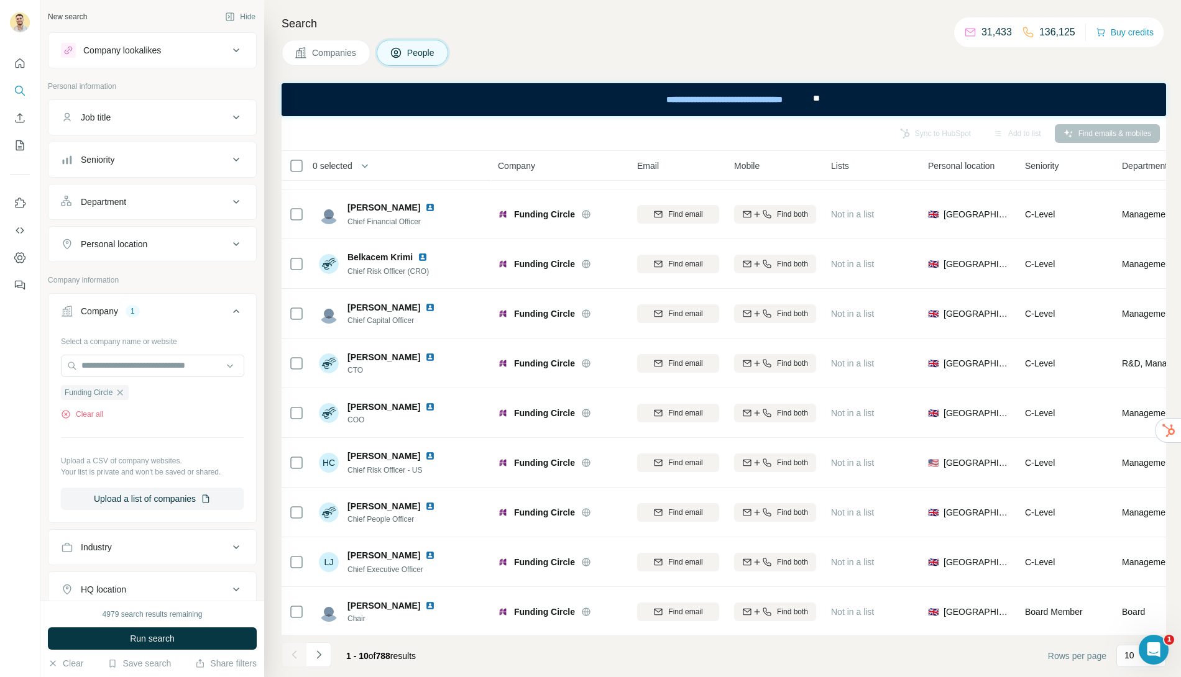
click at [339, 56] on span "Companies" at bounding box center [334, 53] width 45 height 12
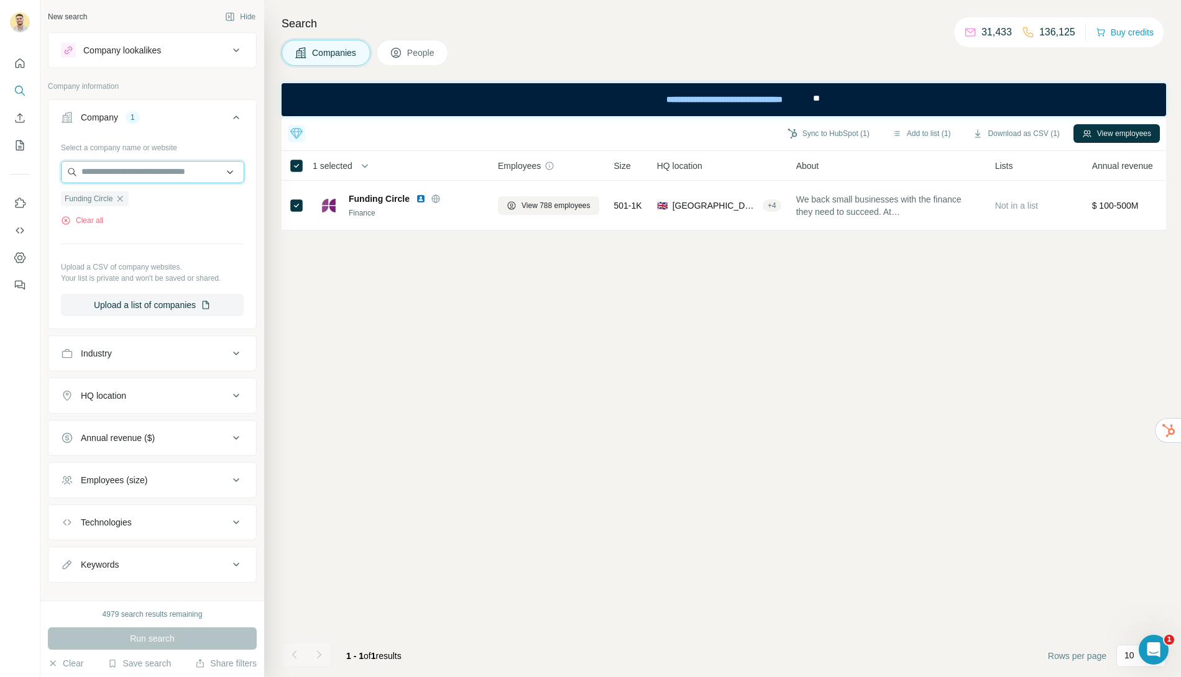
click at [136, 176] on input "text" at bounding box center [152, 172] width 183 height 22
type input "**********"
click at [156, 166] on input "**********" at bounding box center [152, 172] width 183 height 22
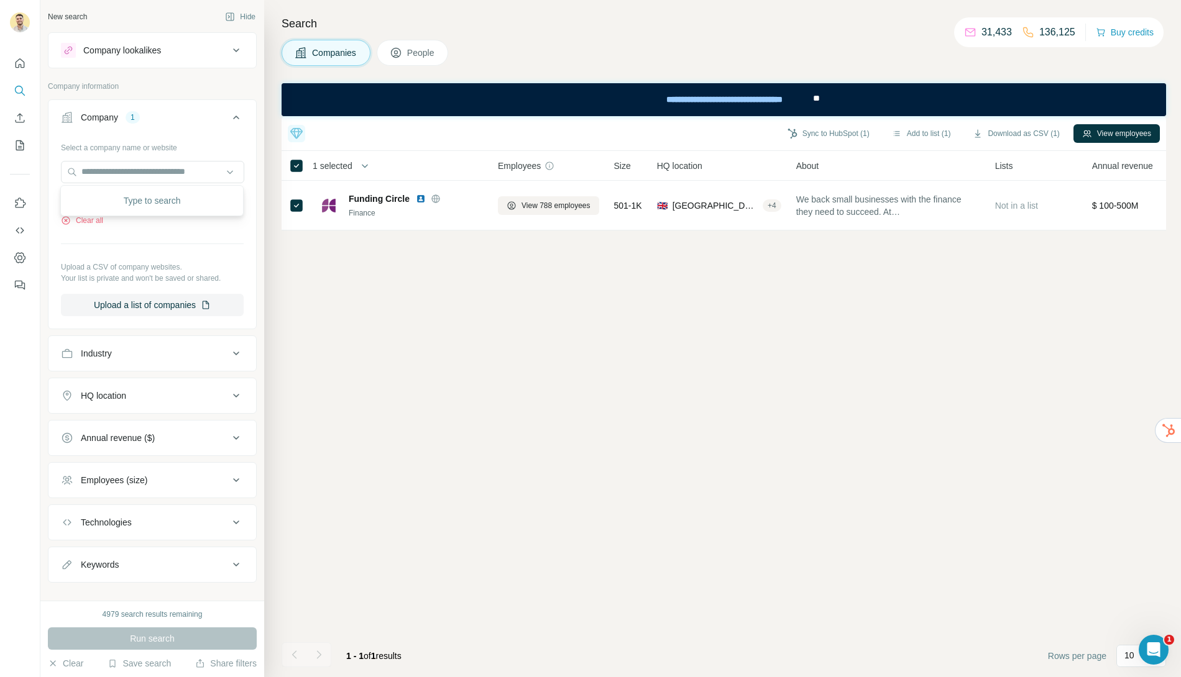
click at [301, 252] on div "Top 10 companies you should reach out to today Gravitee Recent Fundraising +3 R…" at bounding box center [724, 396] width 884 height 561
click at [1112, 135] on button "View employees" at bounding box center [1116, 133] width 86 height 19
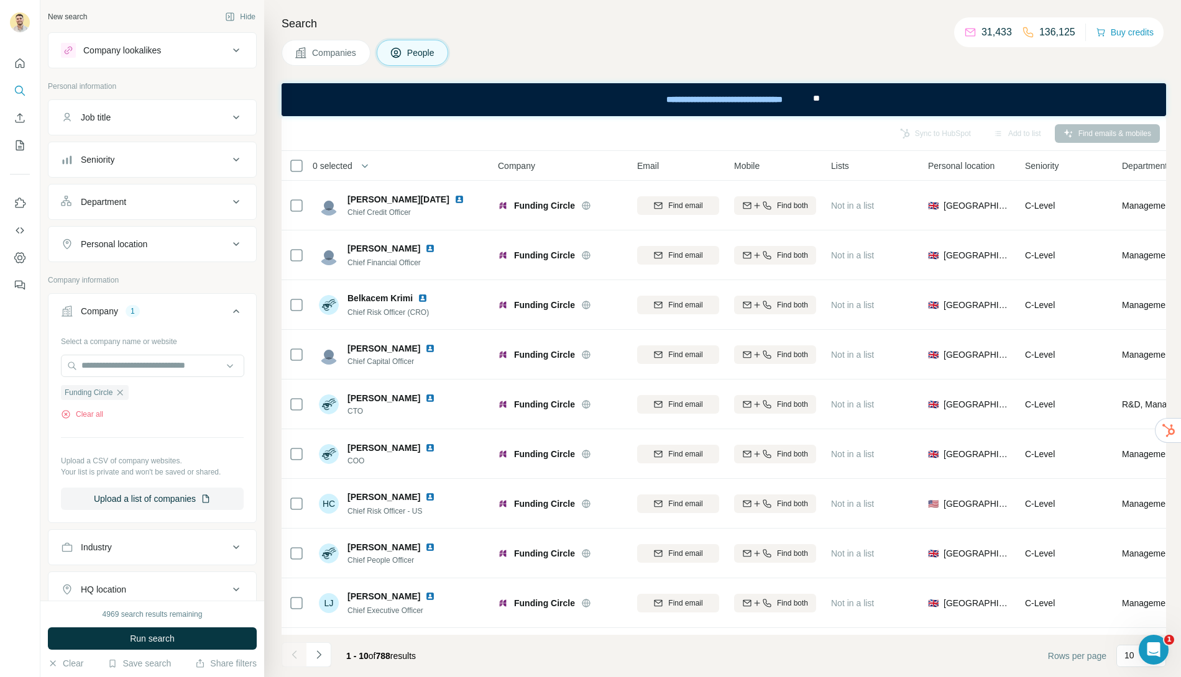
click at [157, 199] on div "Department" at bounding box center [145, 202] width 168 height 12
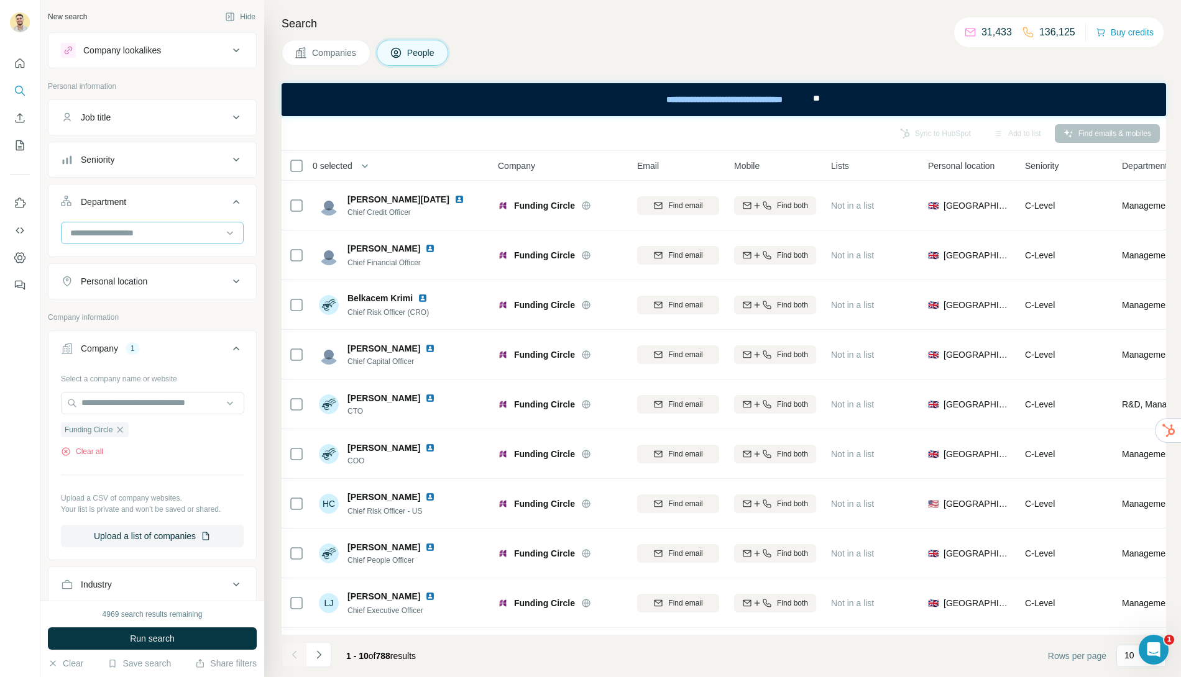
click at [158, 232] on input at bounding box center [145, 233] width 153 height 14
click at [111, 280] on div "Sales" at bounding box center [152, 282] width 162 height 12
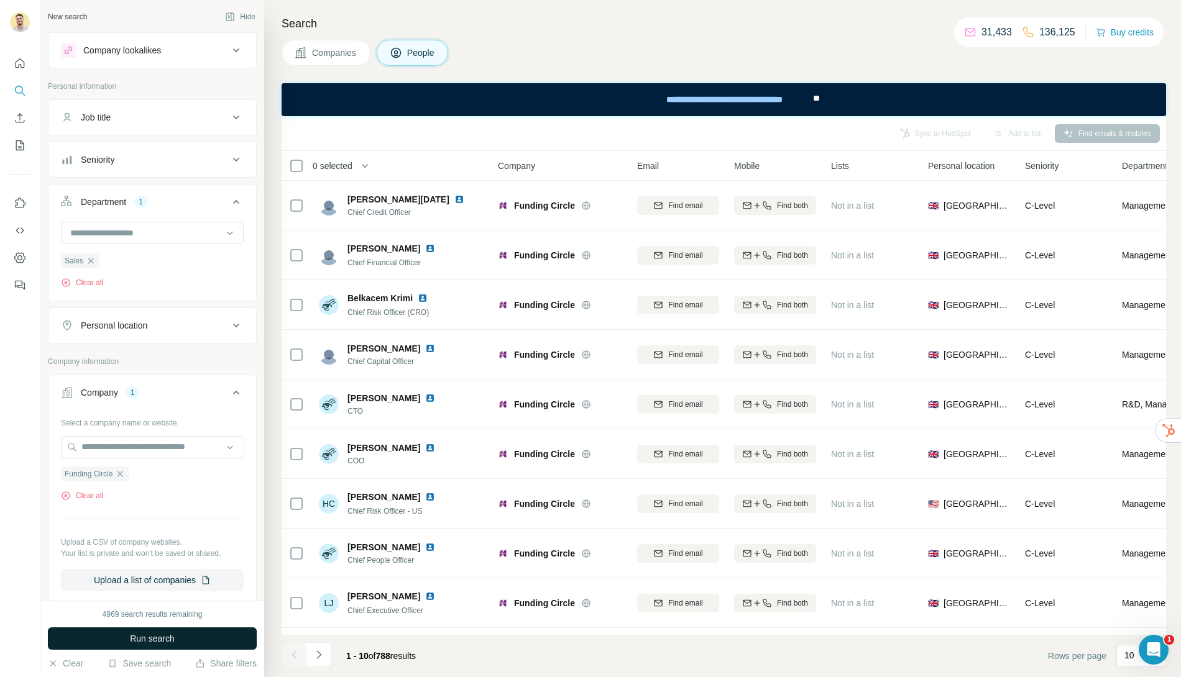
click at [167, 631] on button "Run search" at bounding box center [152, 639] width 209 height 22
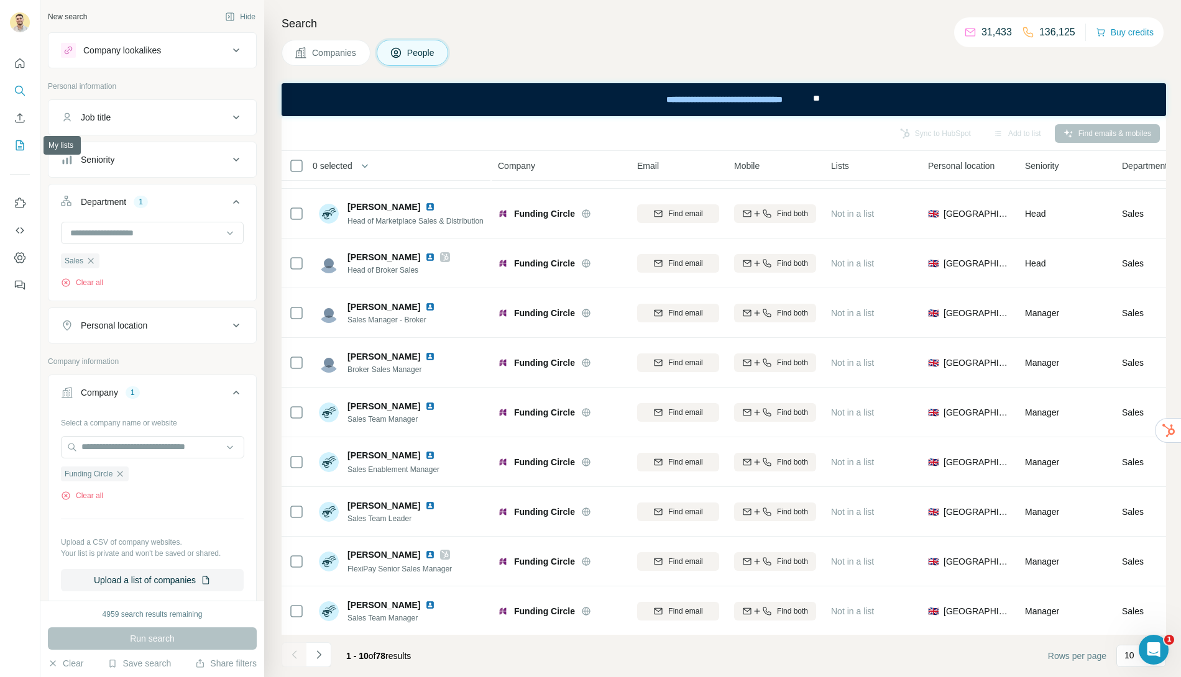
drag, startPoint x: 22, startPoint y: 121, endPoint x: 21, endPoint y: 142, distance: 21.1
click at [21, 142] on nav at bounding box center [20, 104] width 20 height 104
click at [22, 121] on icon "Enrich CSV" at bounding box center [20, 118] width 12 height 12
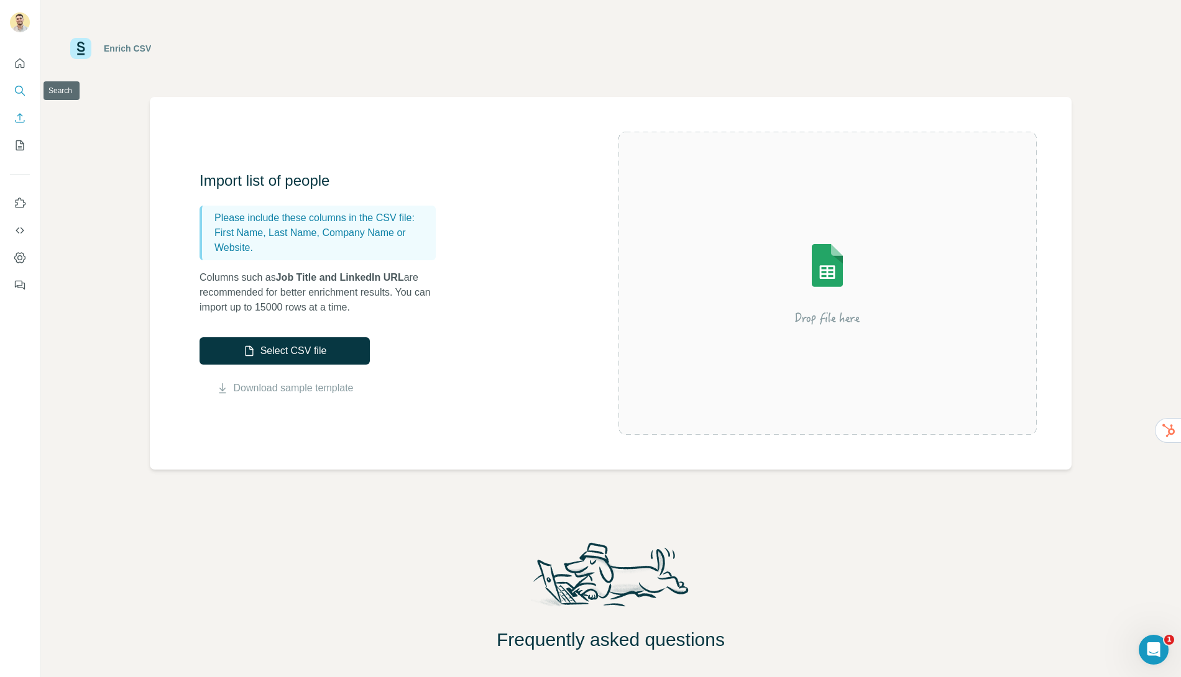
click at [19, 85] on icon "Search" at bounding box center [20, 91] width 12 height 12
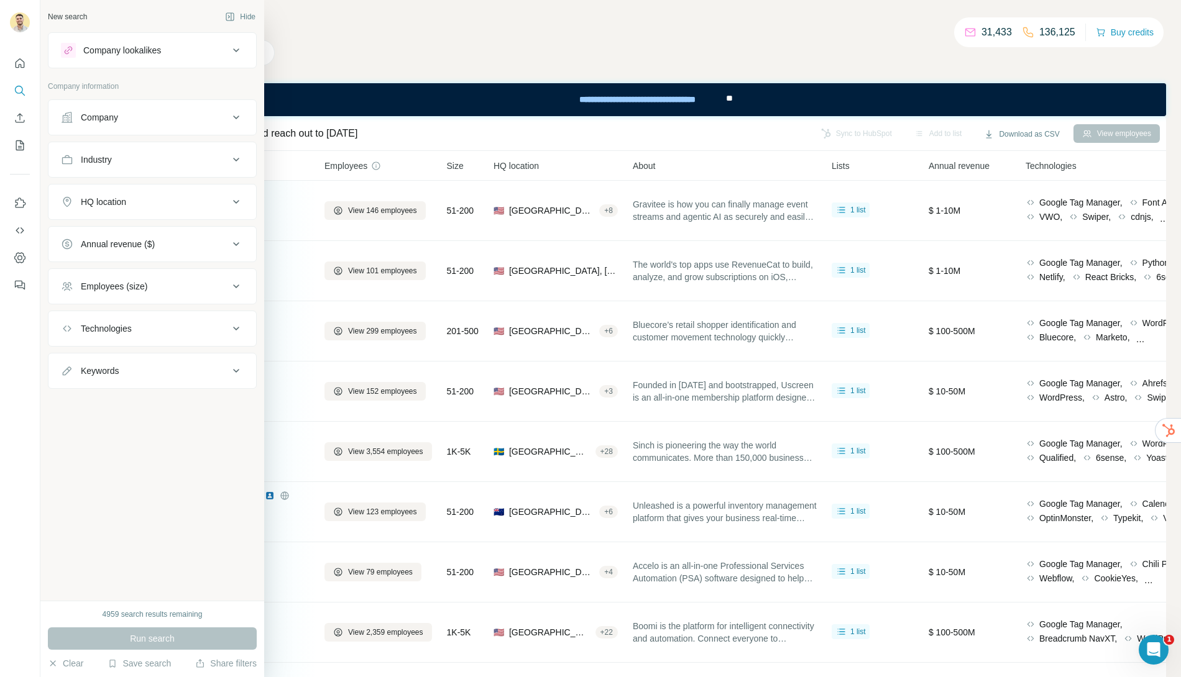
click at [180, 56] on div "Company lookalikes" at bounding box center [145, 50] width 168 height 15
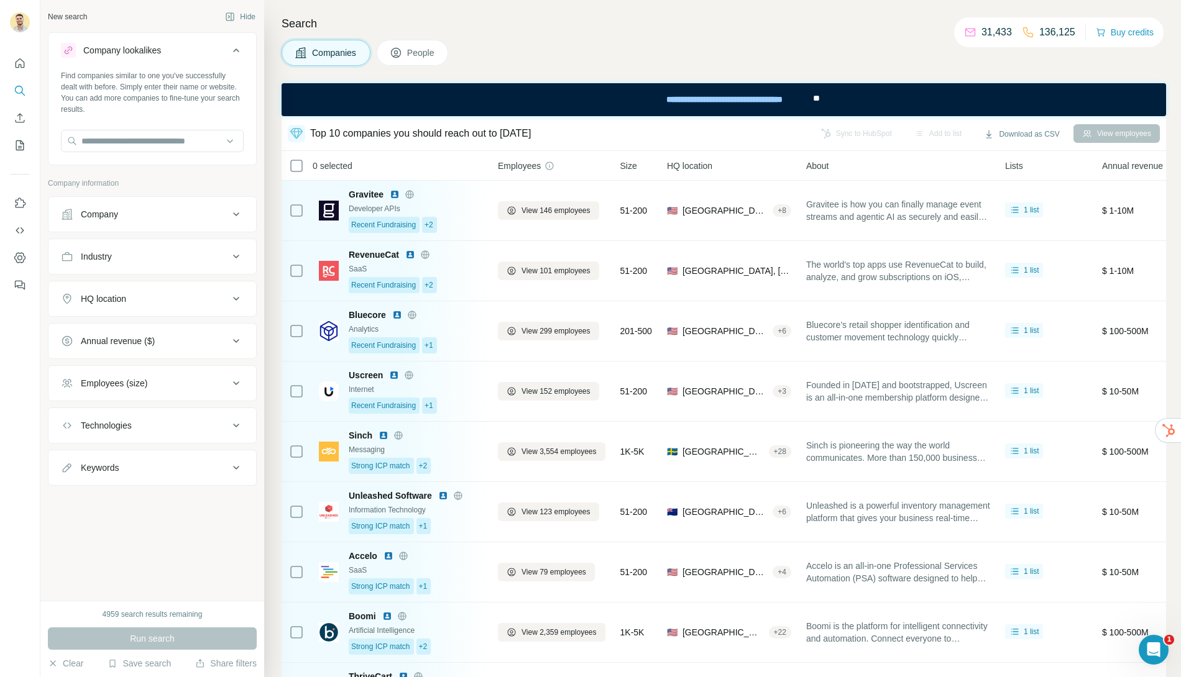
click at [219, 48] on div "Company lookalikes" at bounding box center [145, 50] width 168 height 15
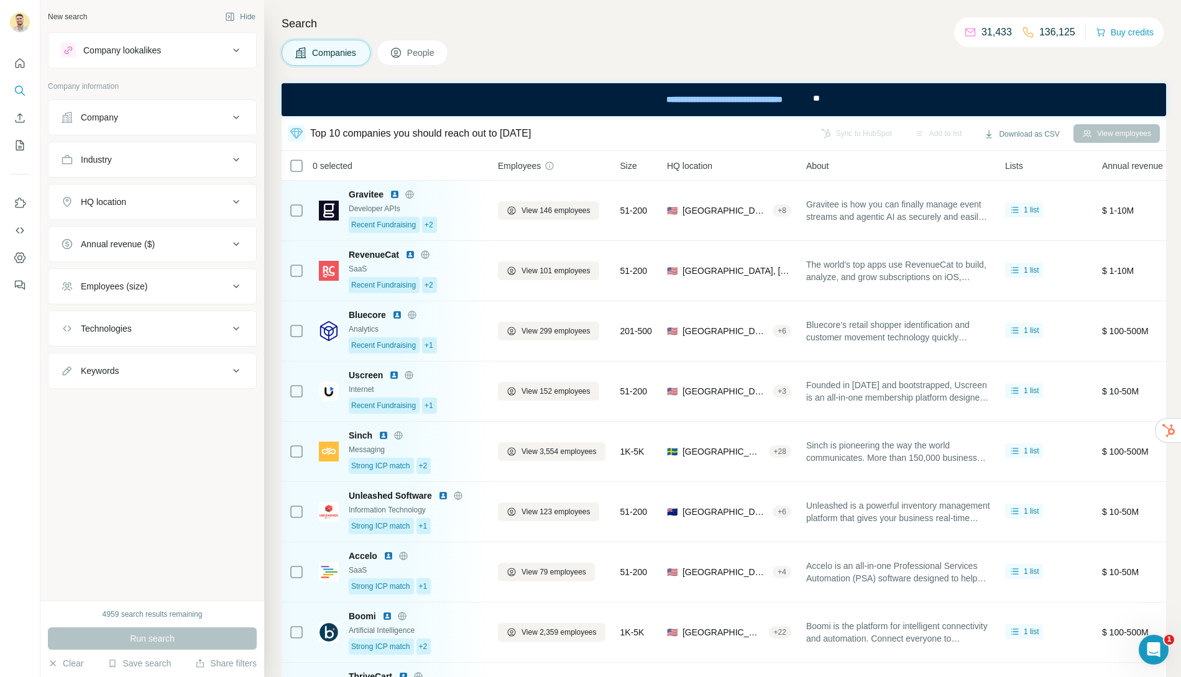
click at [159, 120] on div "Company" at bounding box center [145, 117] width 168 height 12
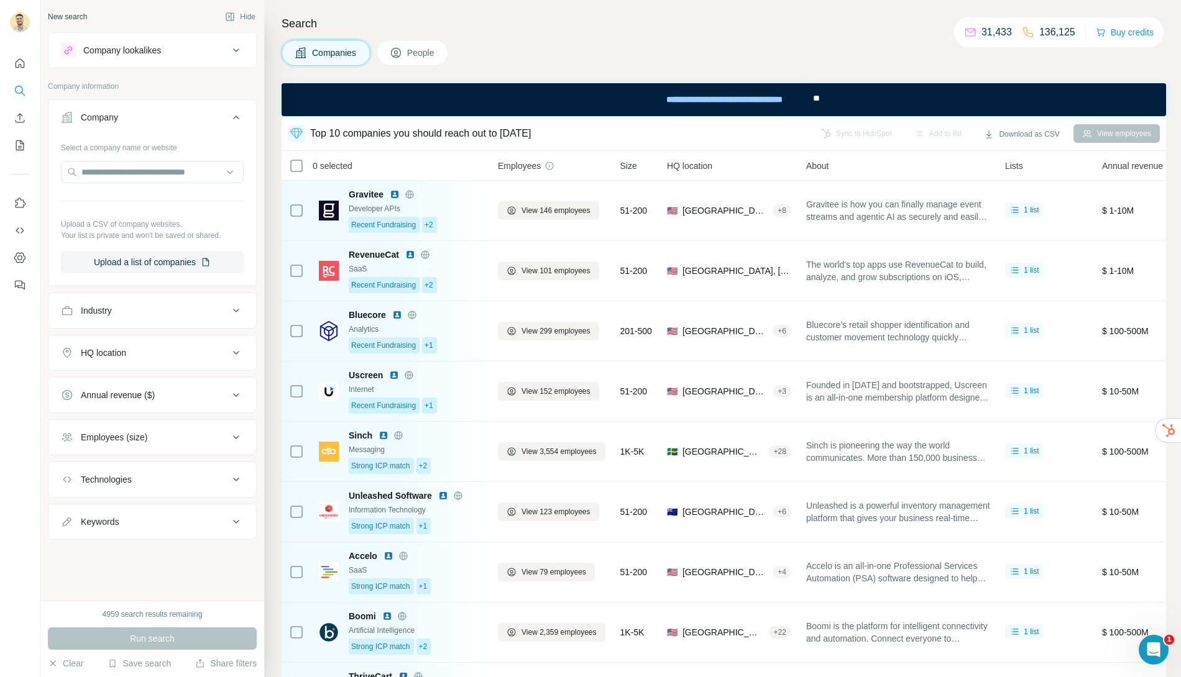
click at [772, 36] on div "Search Companies People Top 10 companies you should reach out to today Sync to …" at bounding box center [722, 338] width 917 height 677
click at [140, 663] on button "Save search" at bounding box center [139, 664] width 63 height 12
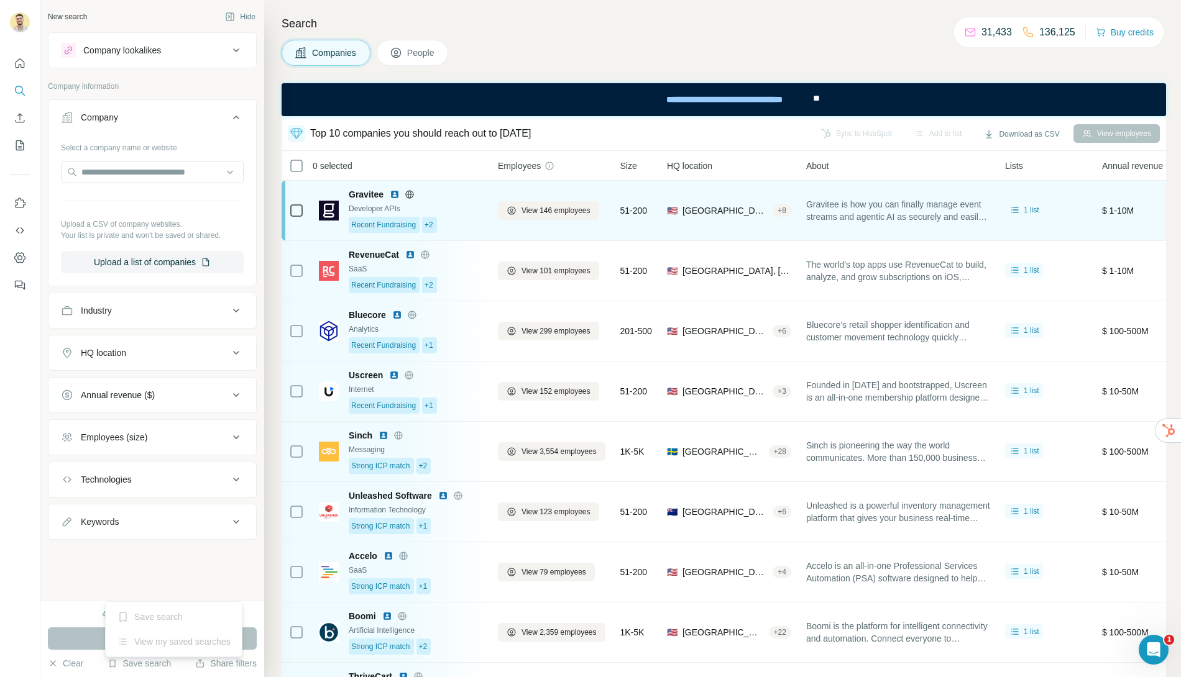
click at [331, 211] on img at bounding box center [329, 211] width 20 height 20
